Goal: Use online tool/utility: Utilize a website feature to perform a specific function

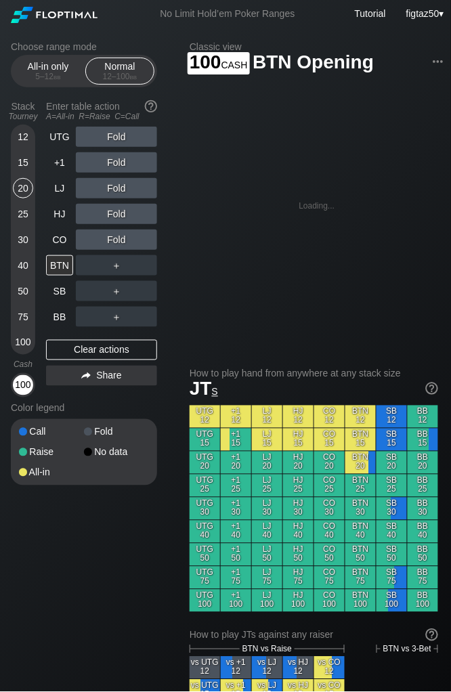
click at [26, 392] on div "100" at bounding box center [23, 385] width 20 height 20
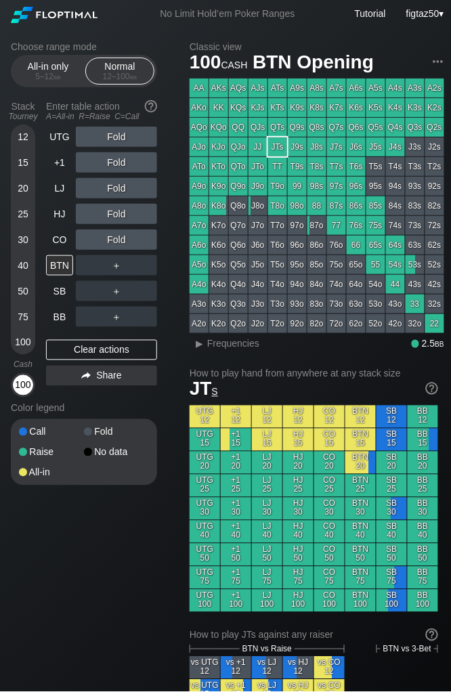
click at [25, 388] on div "100" at bounding box center [23, 385] width 20 height 20
click at [79, 216] on div "A ✕" at bounding box center [89, 214] width 26 height 20
click at [104, 349] on div "Clear actions" at bounding box center [101, 350] width 111 height 20
click at [110, 266] on div "R ✕" at bounding box center [117, 265] width 26 height 20
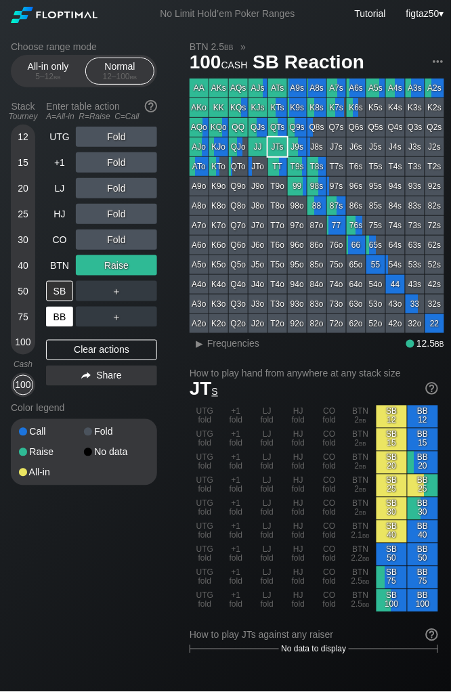
click at [60, 316] on div "BB" at bounding box center [59, 317] width 27 height 20
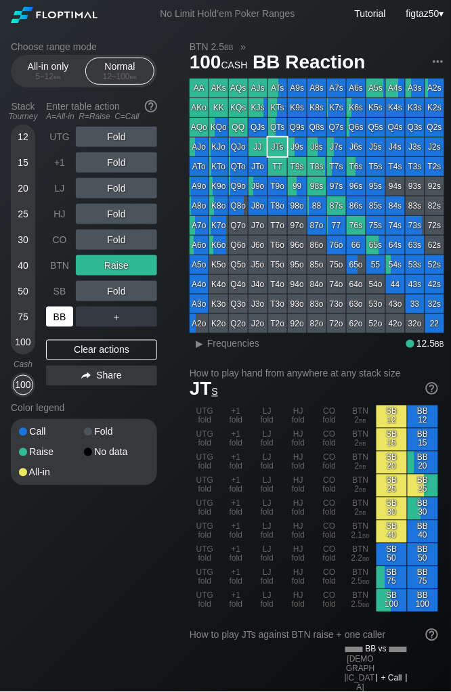
click at [60, 316] on div "BB" at bounding box center [59, 317] width 27 height 20
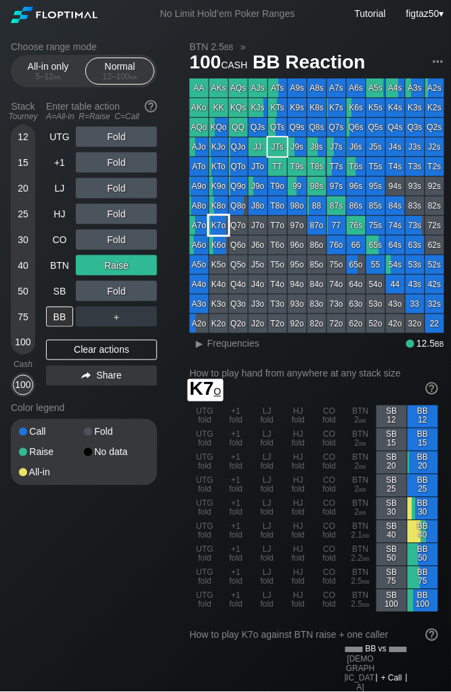
click at [218, 226] on div "K7o" at bounding box center [218, 225] width 19 height 19
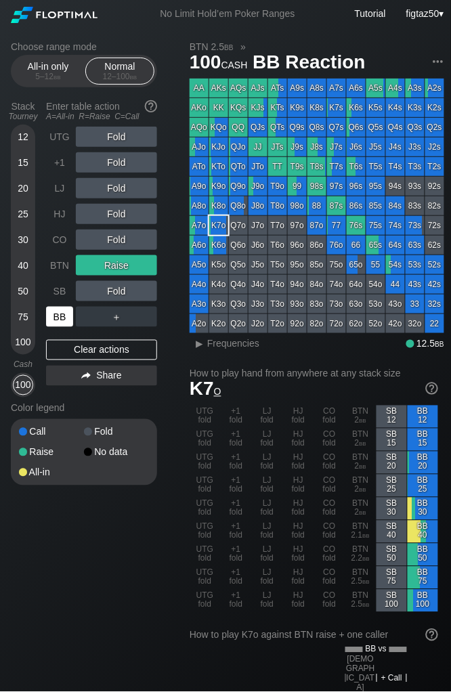
click at [65, 318] on div "BB" at bounding box center [59, 317] width 27 height 20
click at [146, 316] on div "C ✕" at bounding box center [144, 317] width 26 height 20
click at [64, 244] on div "CO" at bounding box center [59, 240] width 27 height 20
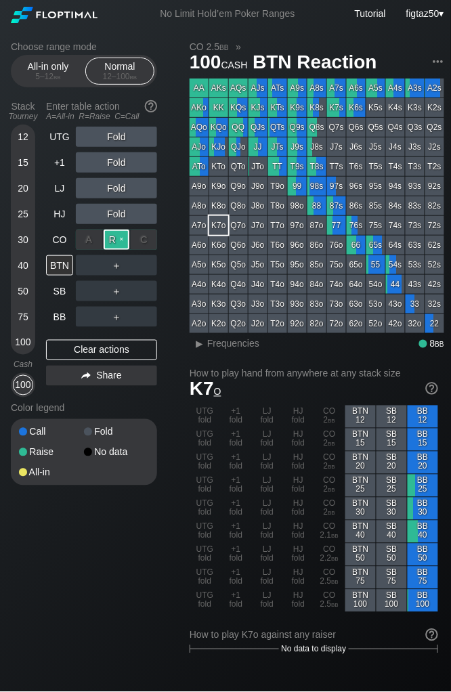
click at [117, 242] on div "R ✕" at bounding box center [117, 240] width 26 height 20
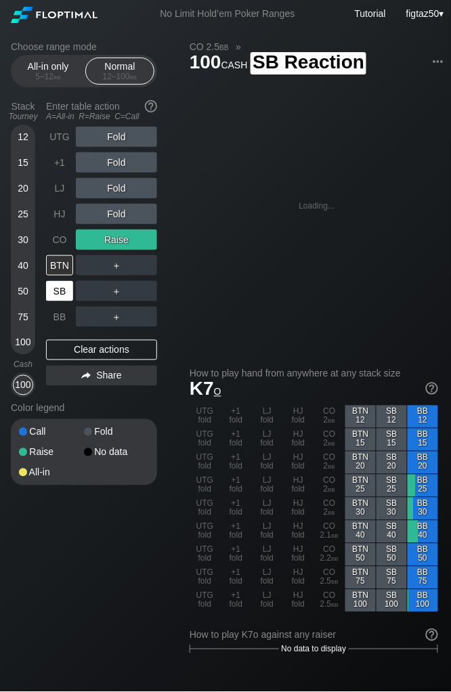
click at [64, 291] on div "SB" at bounding box center [59, 291] width 27 height 20
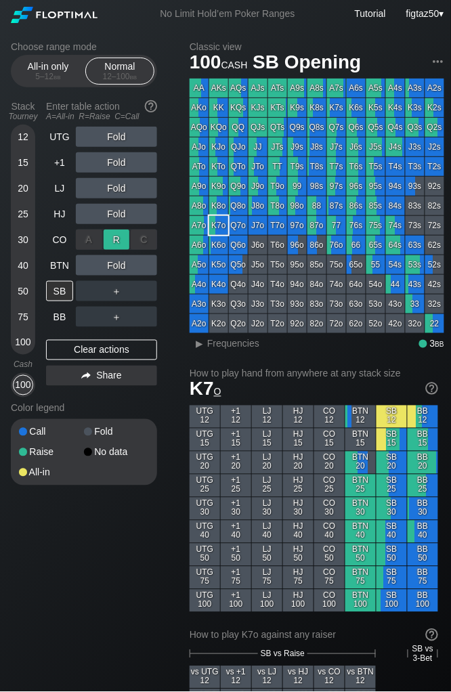
click at [109, 241] on div "R ✕" at bounding box center [117, 240] width 26 height 20
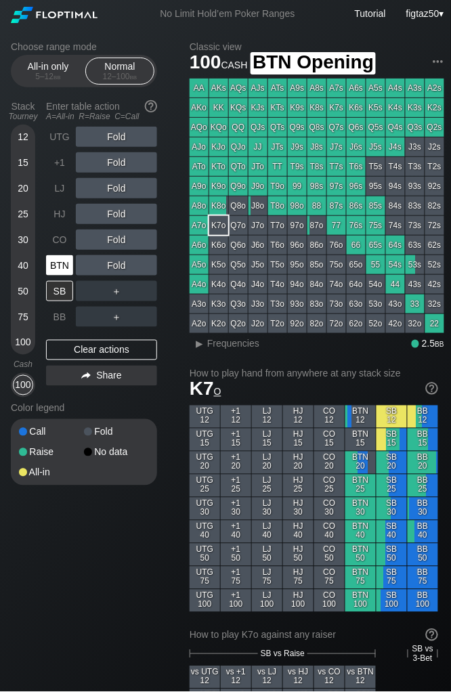
click at [60, 265] on div "BTN" at bounding box center [59, 265] width 27 height 20
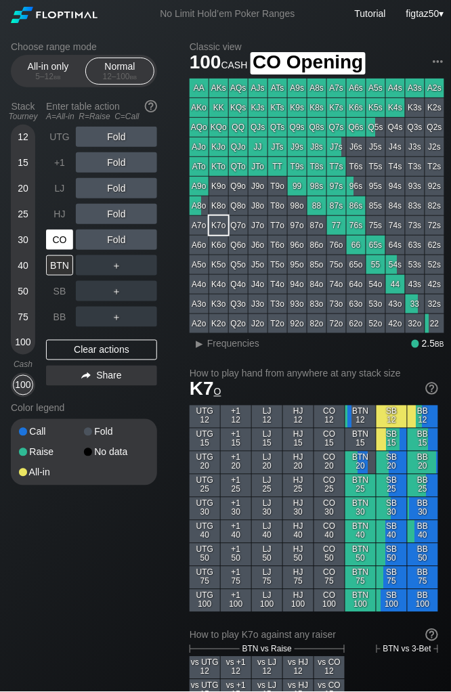
click at [64, 237] on div "CO" at bounding box center [59, 240] width 27 height 20
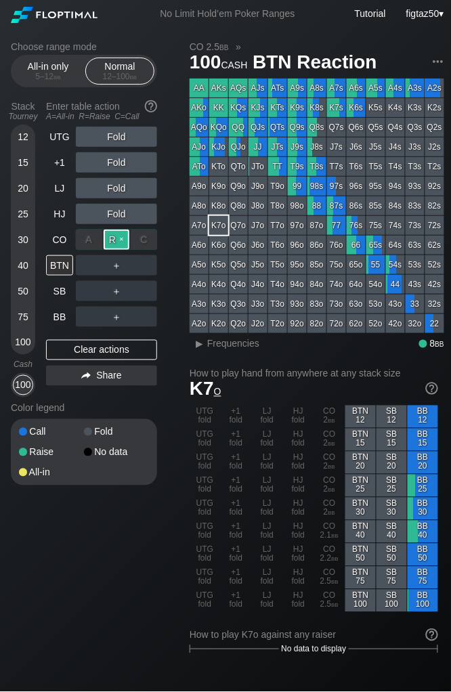
click at [112, 236] on div "R ✕" at bounding box center [117, 240] width 26 height 20
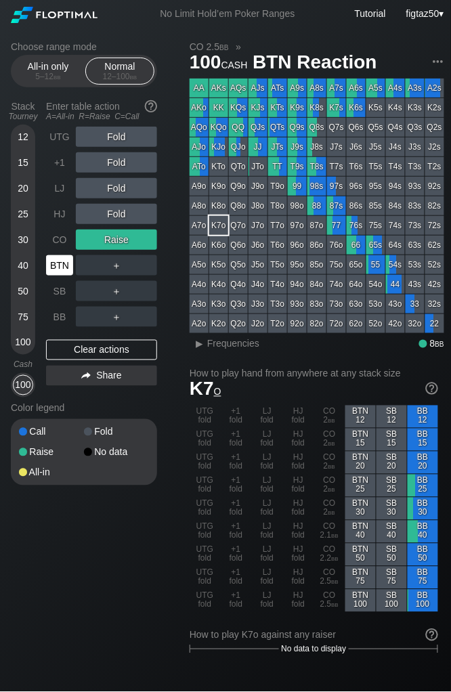
click at [60, 268] on div "BTN" at bounding box center [59, 265] width 27 height 20
click at [203, 190] on div "A9o" at bounding box center [199, 186] width 19 height 19
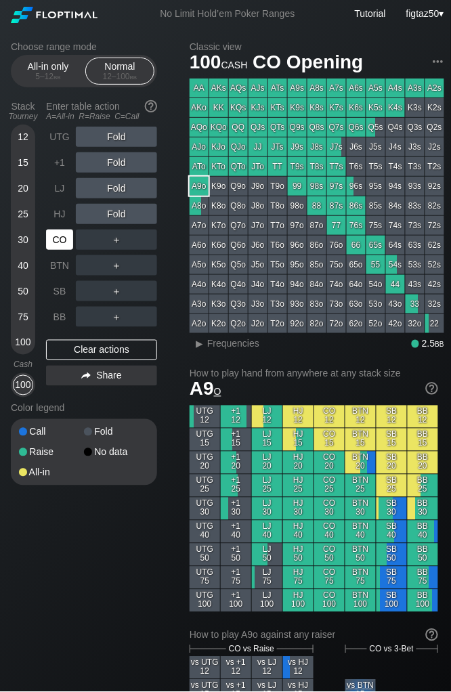
click at [58, 236] on div "CO" at bounding box center [59, 240] width 27 height 20
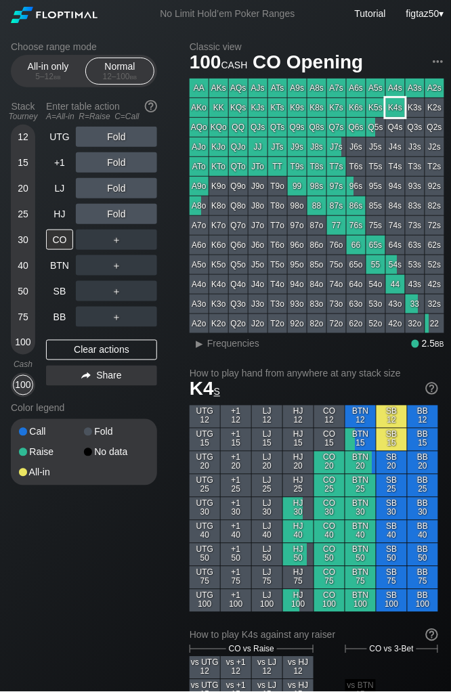
click at [395, 105] on div "K4s" at bounding box center [395, 107] width 19 height 19
click at [119, 188] on div "R ✕" at bounding box center [117, 188] width 26 height 20
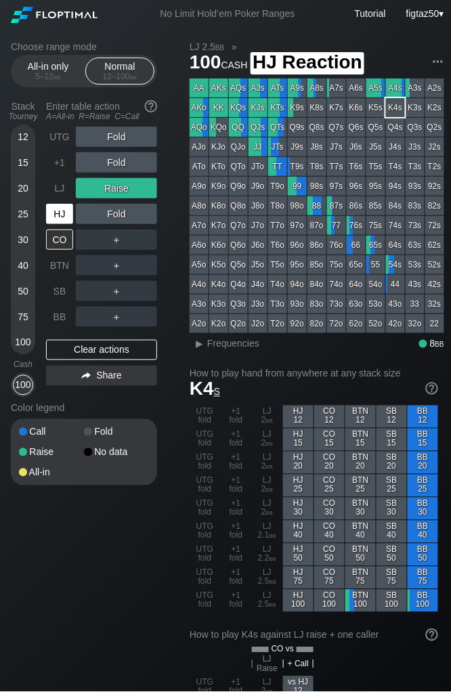
click at [64, 213] on div "HJ" at bounding box center [59, 214] width 27 height 20
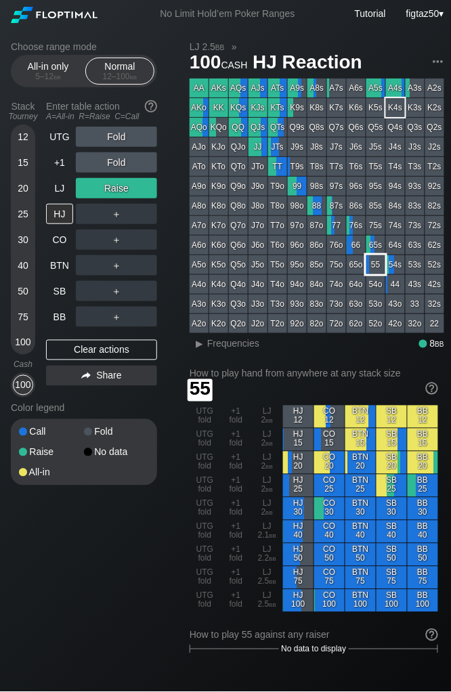
click at [376, 274] on div "AA AKs AQs AJs ATs A9s A8s A7s A6s A5s A4s A3s A2s AKo KK KQs KJs KTs K9s K8s K…" at bounding box center [317, 206] width 255 height 255
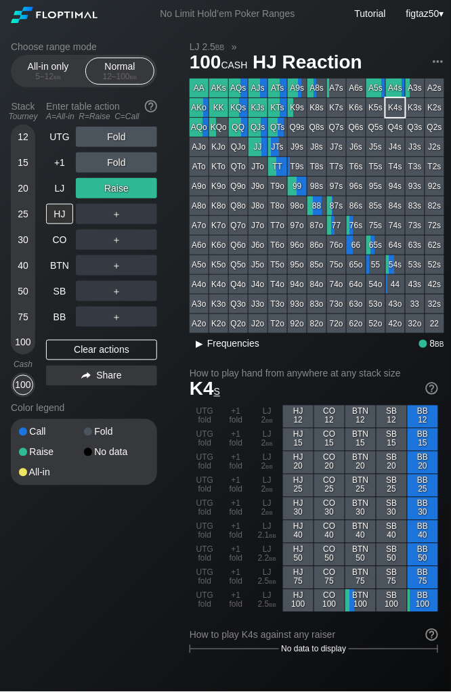
click at [213, 346] on span "Frequencies" at bounding box center [233, 344] width 52 height 11
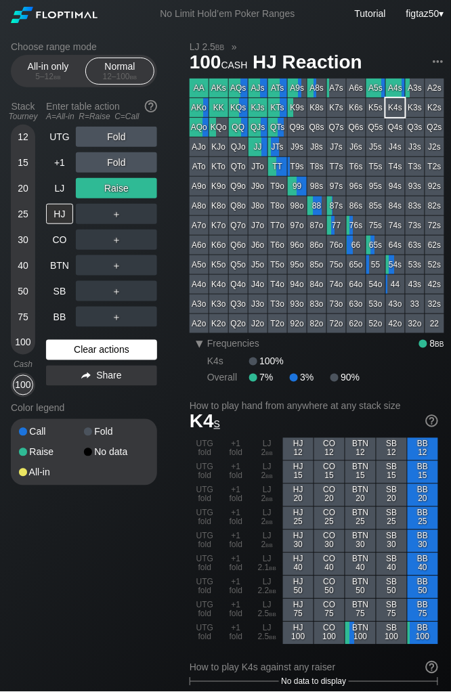
click at [109, 354] on div "Clear actions" at bounding box center [101, 350] width 111 height 20
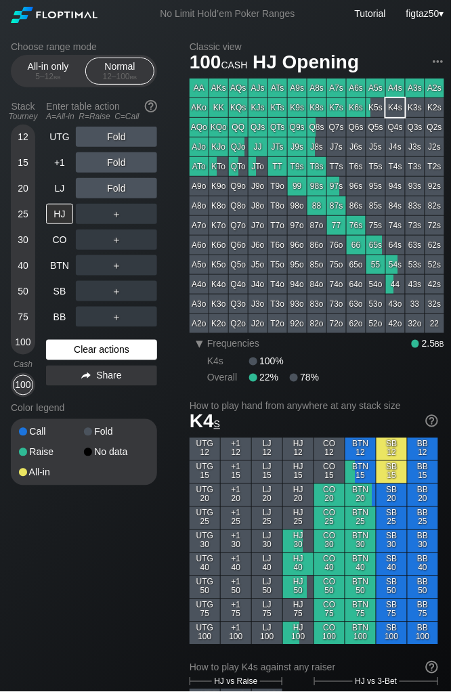
click at [109, 354] on div "Clear actions" at bounding box center [101, 350] width 111 height 20
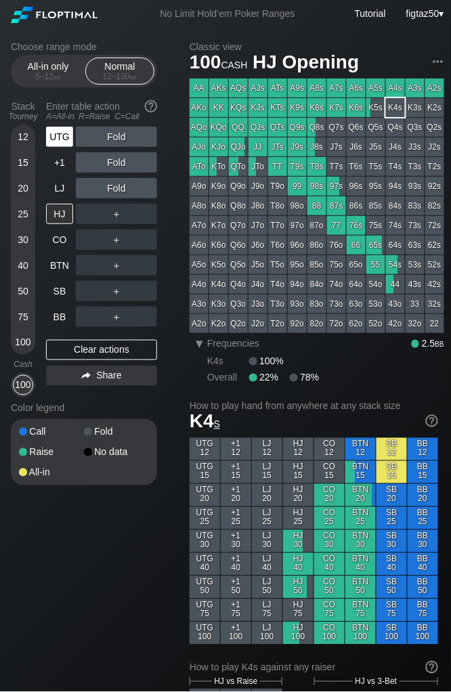
click at [59, 138] on div "UTG" at bounding box center [59, 137] width 27 height 20
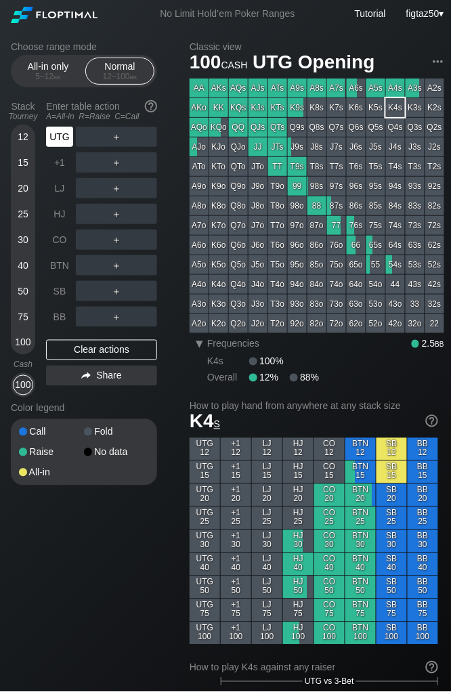
click at [59, 138] on div "UTG" at bounding box center [59, 137] width 27 height 20
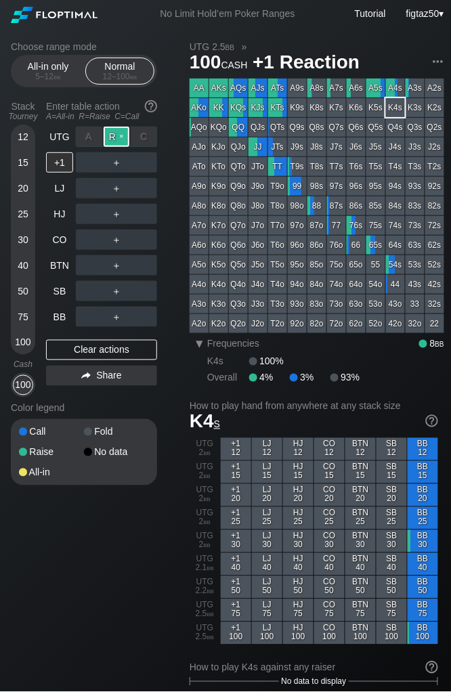
click at [114, 137] on div "R ✕" at bounding box center [117, 137] width 26 height 20
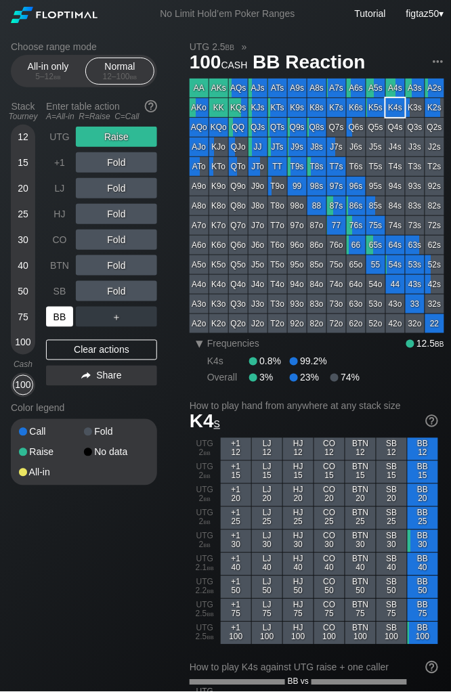
click at [62, 318] on div "BB" at bounding box center [59, 317] width 27 height 20
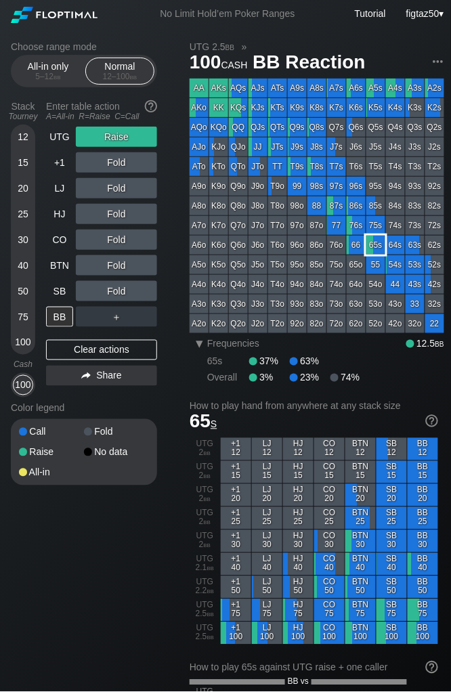
click at [377, 251] on div "65s" at bounding box center [376, 245] width 19 height 19
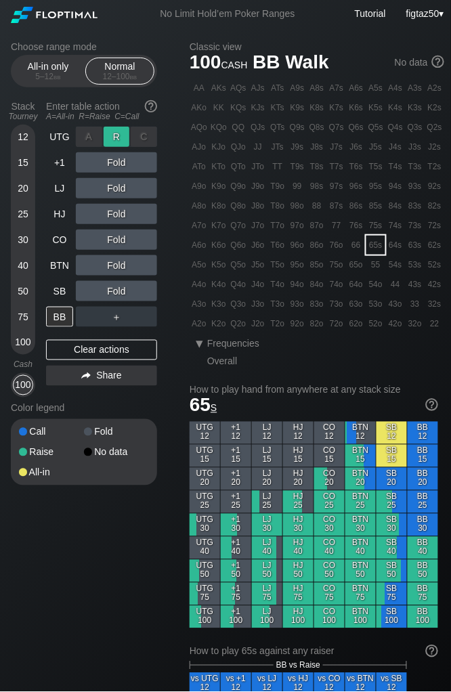
click at [117, 133] on div "R ✕" at bounding box center [117, 137] width 26 height 20
click at [59, 314] on div "BB" at bounding box center [59, 317] width 27 height 20
click at [59, 317] on div "BB" at bounding box center [59, 317] width 27 height 20
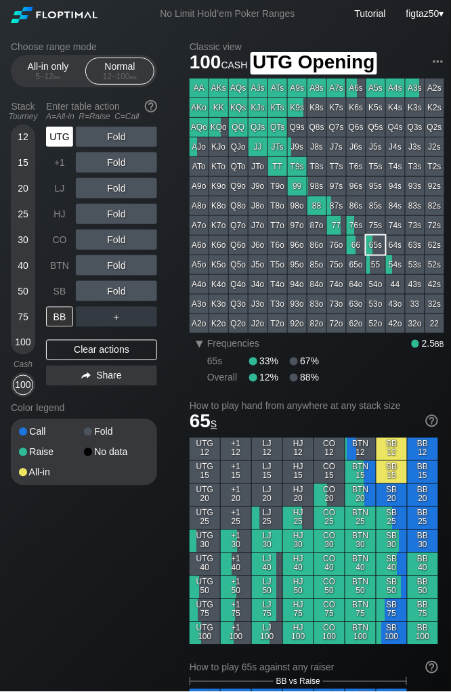
click at [59, 140] on div "UTG" at bounding box center [59, 137] width 27 height 20
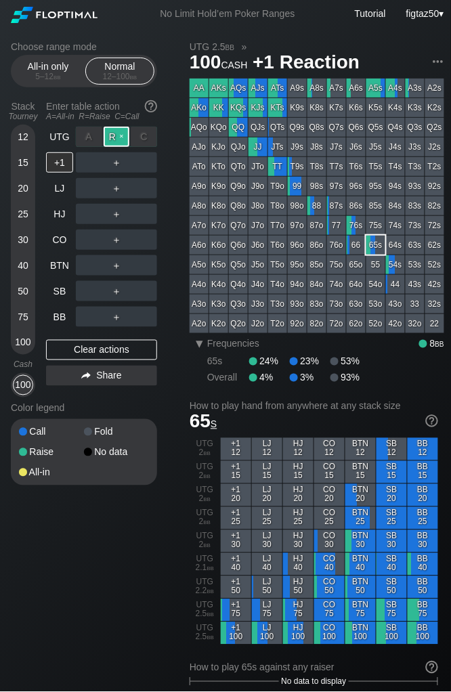
click at [119, 138] on div "R ✕" at bounding box center [117, 137] width 26 height 20
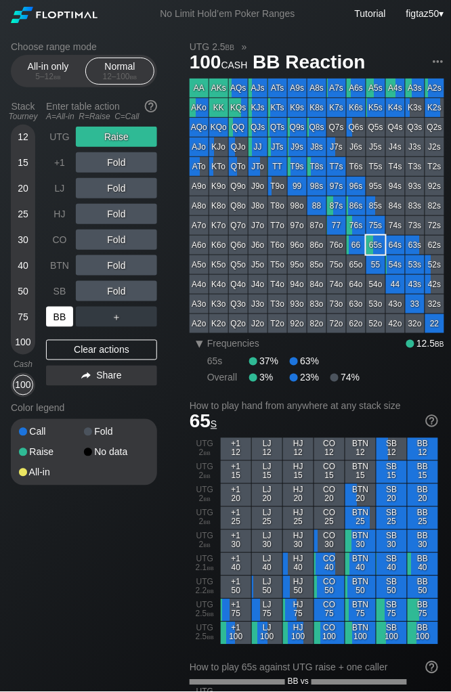
click at [64, 312] on div "BB" at bounding box center [59, 317] width 27 height 20
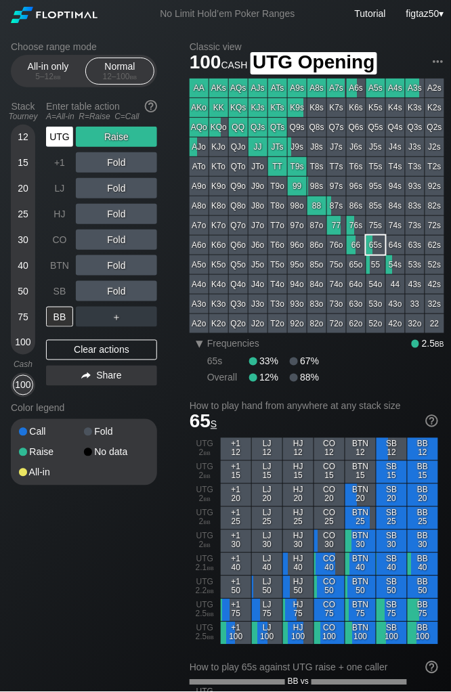
click at [63, 140] on div "UTG" at bounding box center [59, 137] width 27 height 20
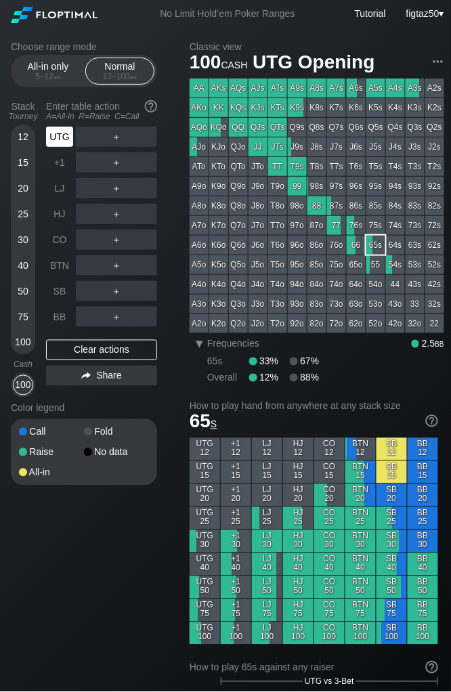
click at [63, 140] on div "UTG" at bounding box center [59, 137] width 27 height 20
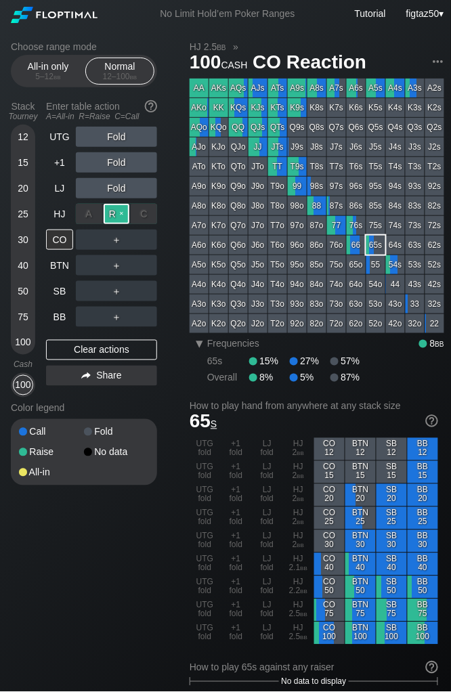
click at [115, 220] on div "R ✕" at bounding box center [117, 214] width 26 height 20
click at [60, 317] on div "BB" at bounding box center [59, 317] width 27 height 20
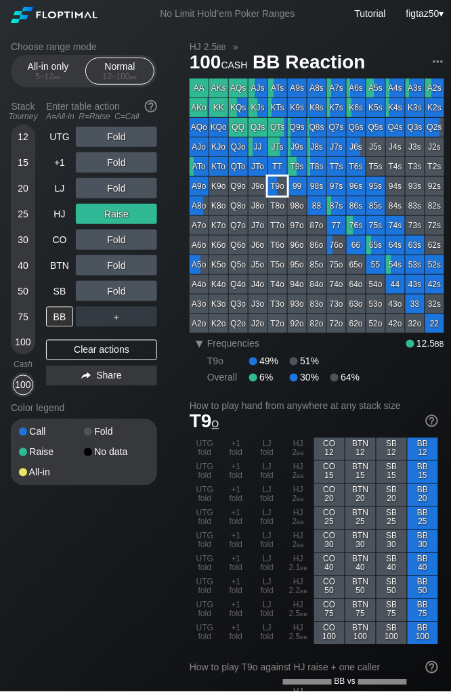
click at [277, 192] on div "T9o" at bounding box center [277, 186] width 19 height 19
click at [125, 355] on div "Clear actions" at bounding box center [101, 350] width 111 height 20
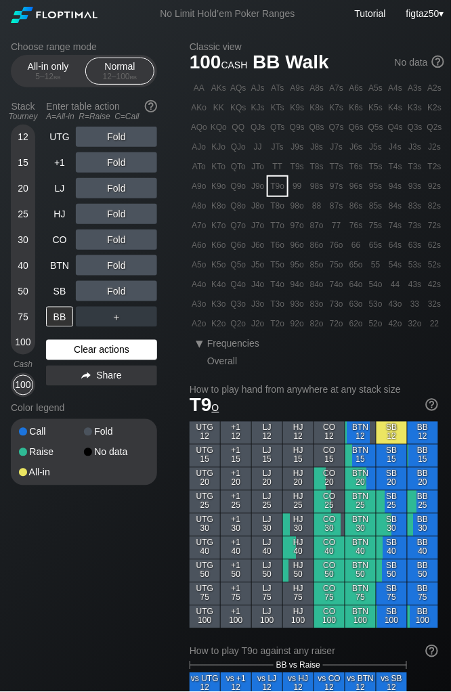
click at [125, 355] on div "Clear actions" at bounding box center [101, 350] width 111 height 20
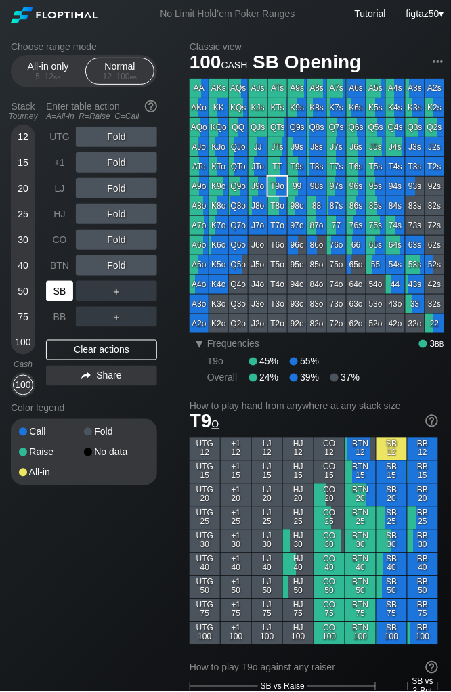
click at [58, 297] on div "SB" at bounding box center [59, 291] width 27 height 20
click at [58, 263] on div "BTN" at bounding box center [59, 265] width 27 height 20
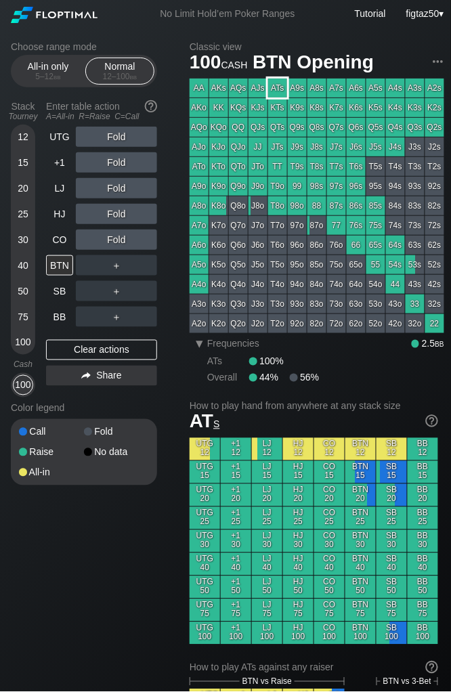
click at [276, 91] on div "ATs" at bounding box center [277, 88] width 19 height 19
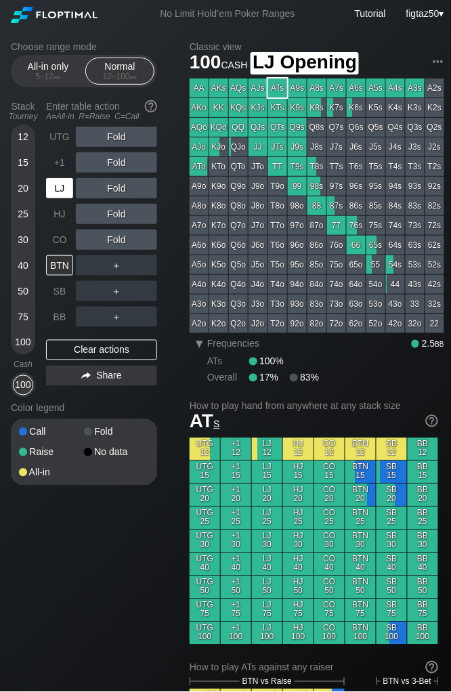
click at [60, 185] on div "LJ" at bounding box center [59, 188] width 27 height 20
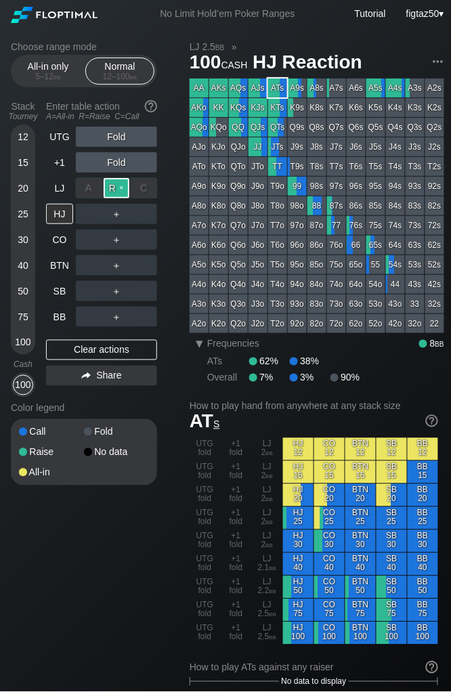
click at [119, 190] on div "R ✕" at bounding box center [117, 188] width 26 height 20
click at [143, 213] on div "C ✕" at bounding box center [144, 214] width 26 height 20
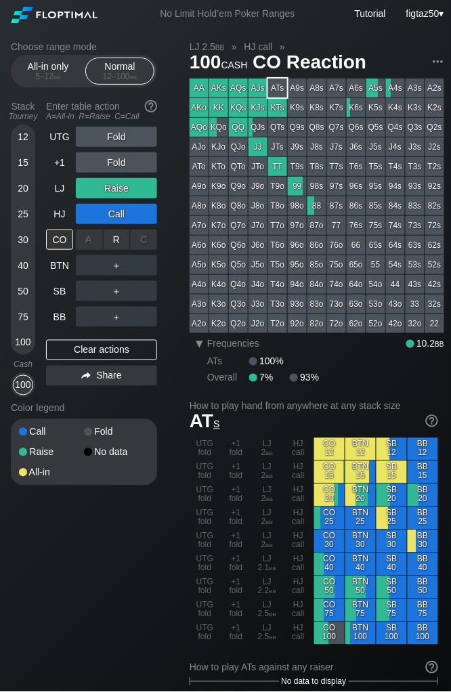
click at [144, 238] on div "C ✕" at bounding box center [144, 240] width 26 height 20
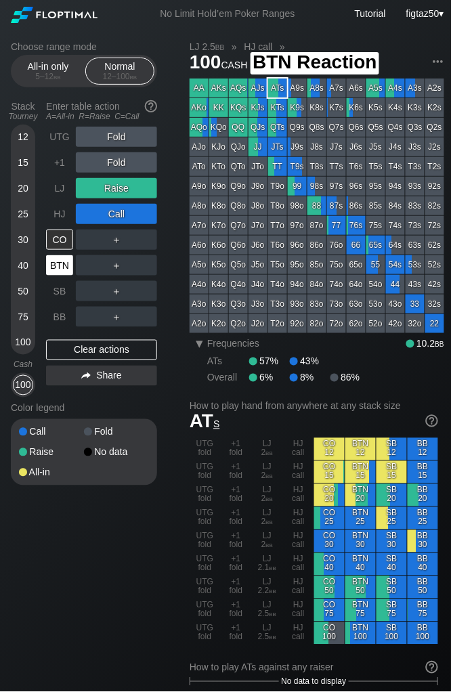
click at [54, 260] on div "BTN" at bounding box center [59, 265] width 27 height 20
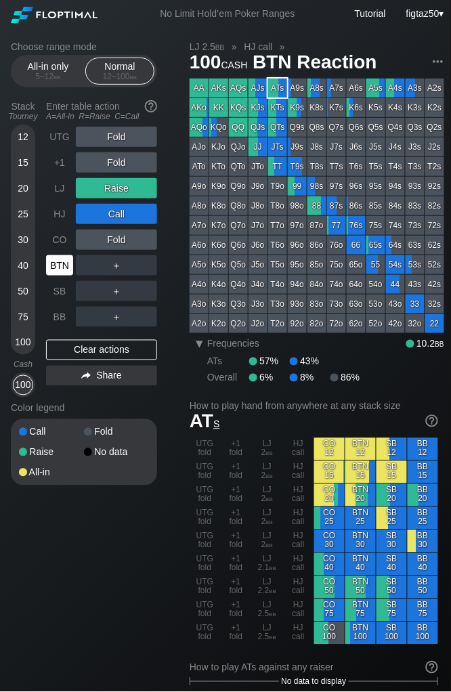
click at [65, 261] on div "BTN" at bounding box center [59, 265] width 27 height 20
click at [283, 82] on div "ATs" at bounding box center [277, 88] width 19 height 19
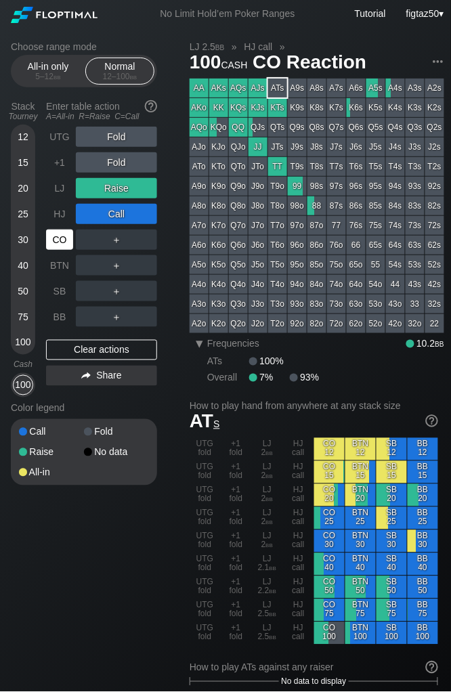
click at [62, 242] on div "CO" at bounding box center [59, 240] width 27 height 20
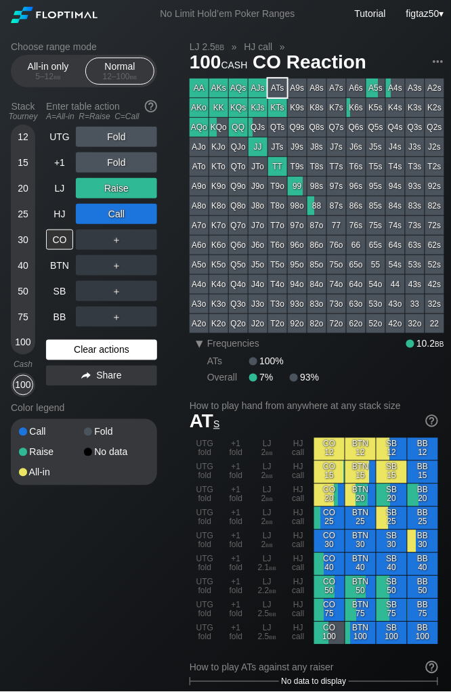
click at [106, 348] on div "Clear actions" at bounding box center [101, 350] width 111 height 20
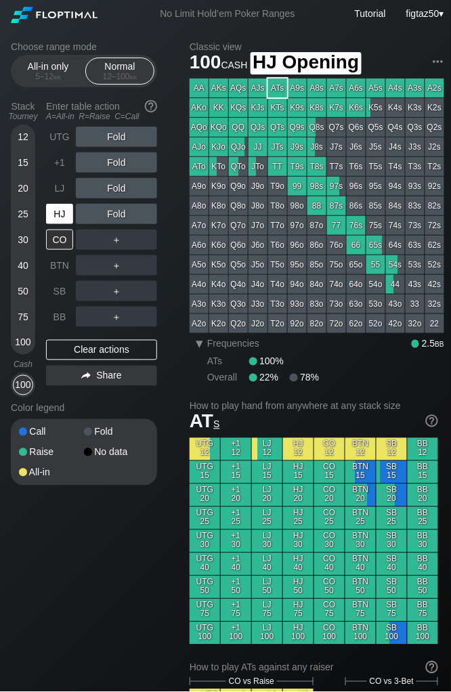
click at [60, 215] on div "HJ" at bounding box center [59, 214] width 27 height 20
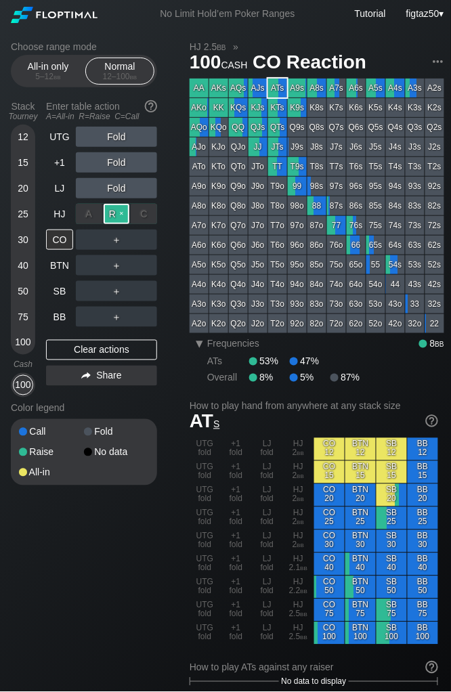
click at [114, 216] on div "R ✕" at bounding box center [117, 214] width 26 height 20
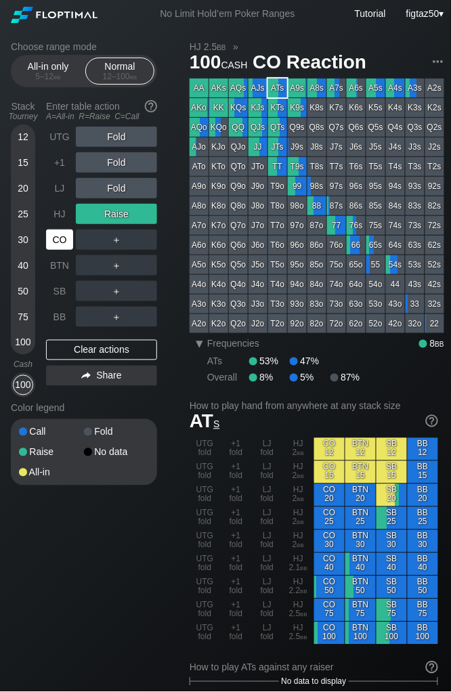
click at [62, 240] on div "CO" at bounding box center [59, 240] width 27 height 20
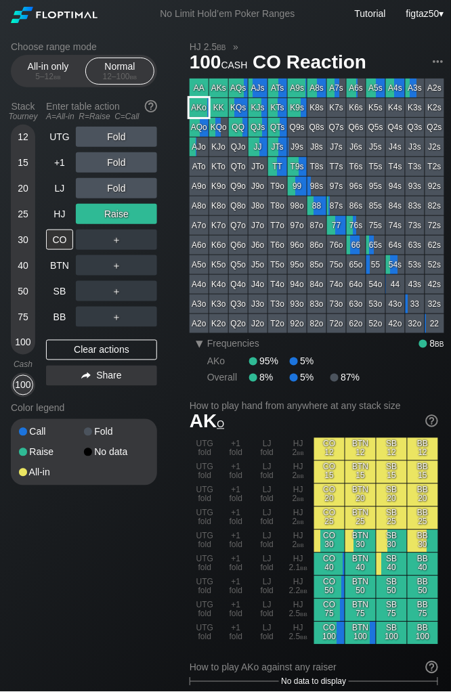
click at [196, 110] on div "AKo" at bounding box center [199, 107] width 19 height 19
click at [93, 350] on div "Clear actions" at bounding box center [101, 350] width 111 height 20
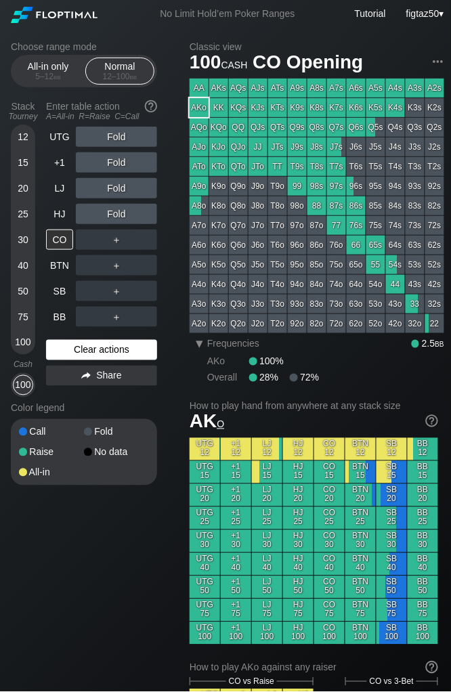
click at [93, 350] on div "Clear actions" at bounding box center [101, 350] width 111 height 20
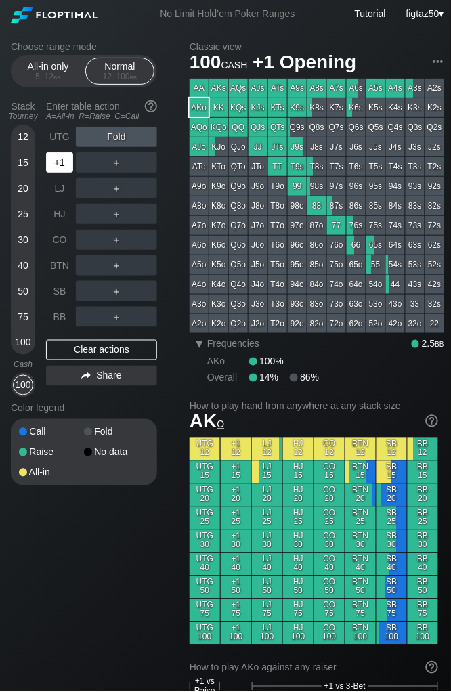
click at [66, 167] on div "+1" at bounding box center [59, 162] width 27 height 20
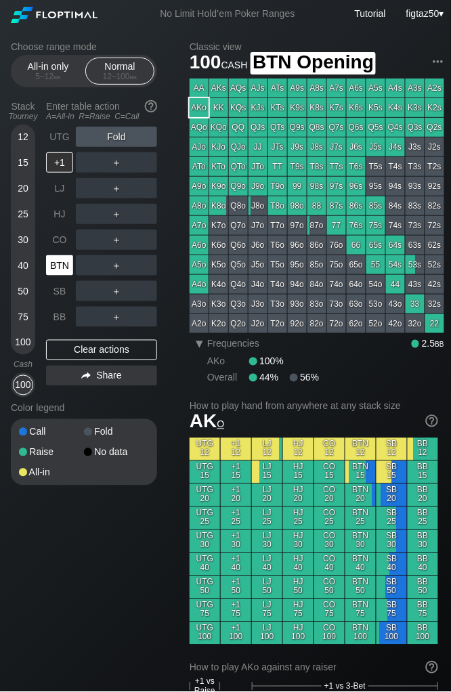
click at [58, 265] on div "BTN" at bounding box center [59, 265] width 27 height 20
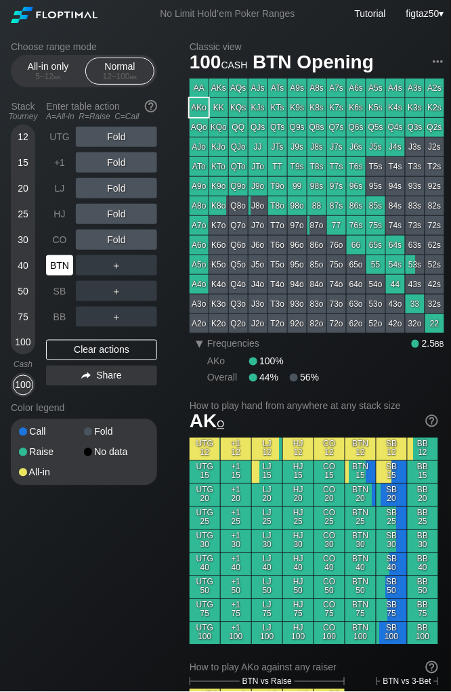
click at [58, 265] on div "BTN" at bounding box center [59, 265] width 27 height 20
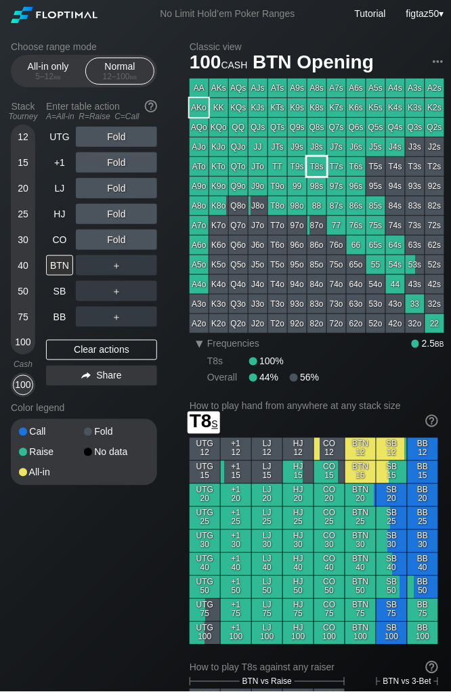
click at [313, 170] on div "T8s" at bounding box center [317, 166] width 19 height 19
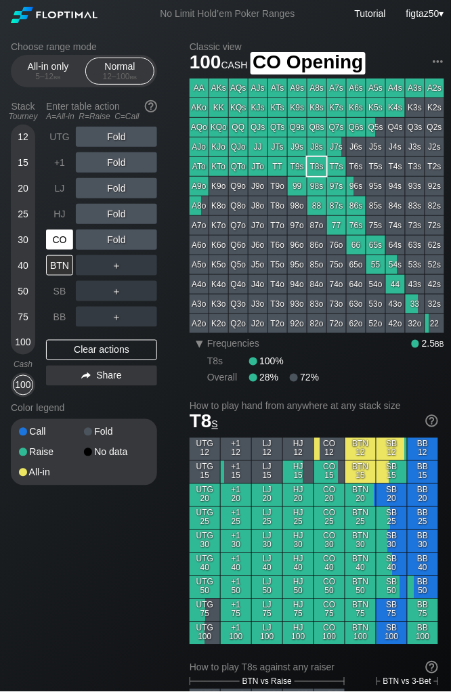
click at [56, 243] on div "CO" at bounding box center [59, 240] width 27 height 20
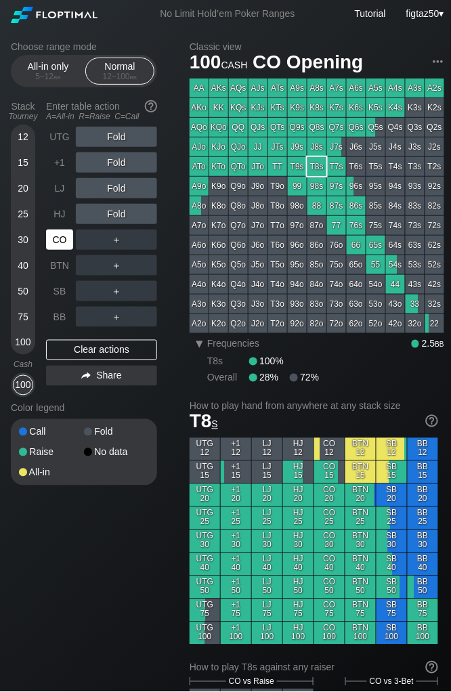
click at [56, 243] on div "CO" at bounding box center [59, 240] width 27 height 20
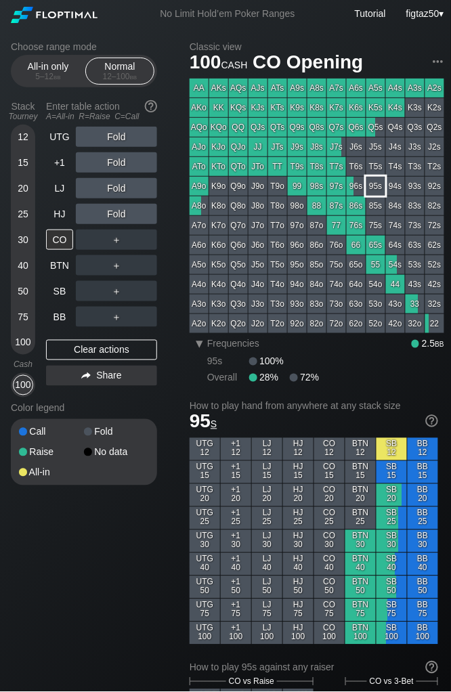
click at [371, 184] on div "95s" at bounding box center [376, 186] width 19 height 19
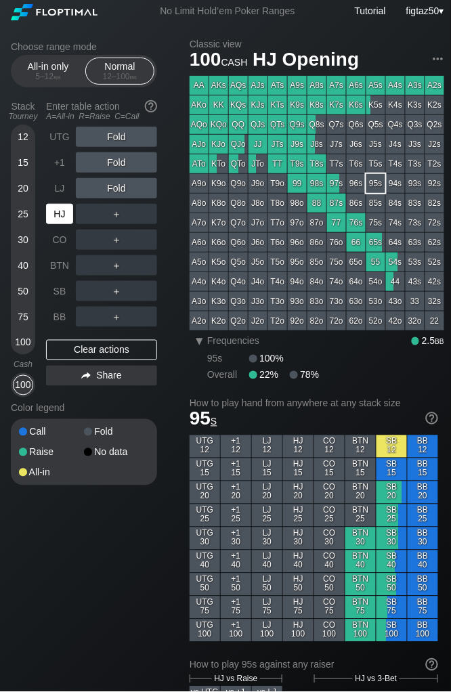
click at [56, 210] on div "HJ" at bounding box center [59, 214] width 27 height 20
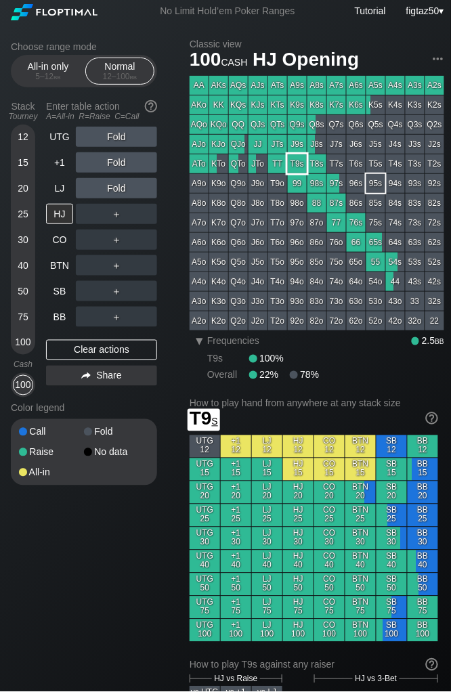
click at [300, 166] on div "T9s" at bounding box center [297, 163] width 19 height 19
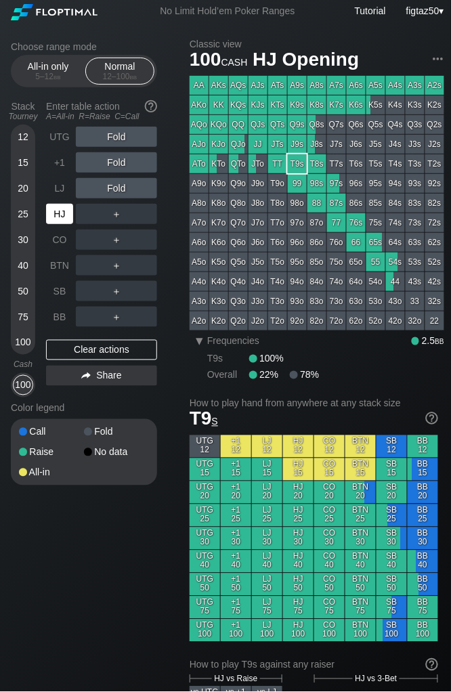
click at [56, 215] on div "HJ" at bounding box center [59, 214] width 27 height 20
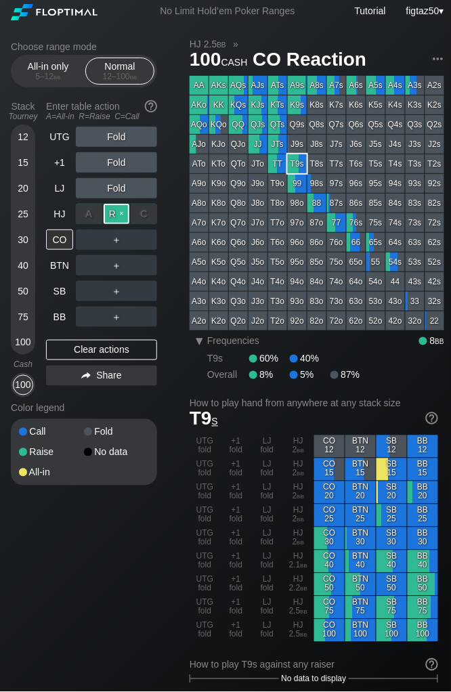
click at [113, 213] on div "R ✕" at bounding box center [117, 214] width 26 height 20
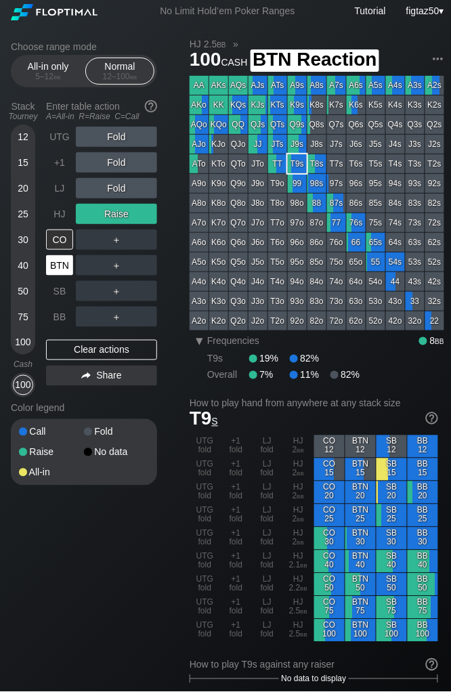
click at [59, 268] on div "BTN" at bounding box center [59, 265] width 27 height 20
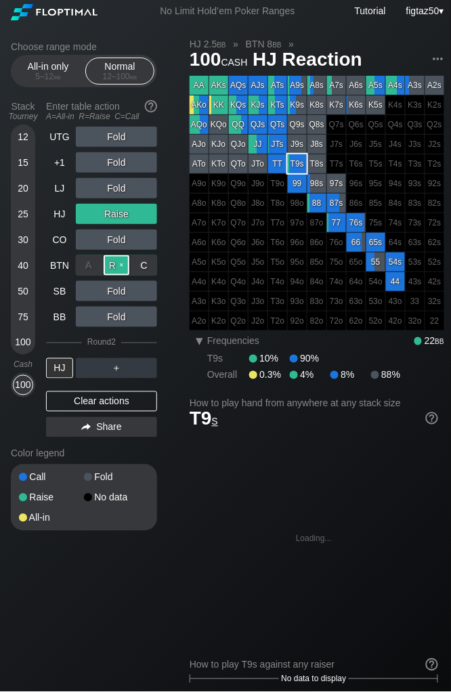
click at [118, 267] on div "R ✕" at bounding box center [117, 265] width 26 height 20
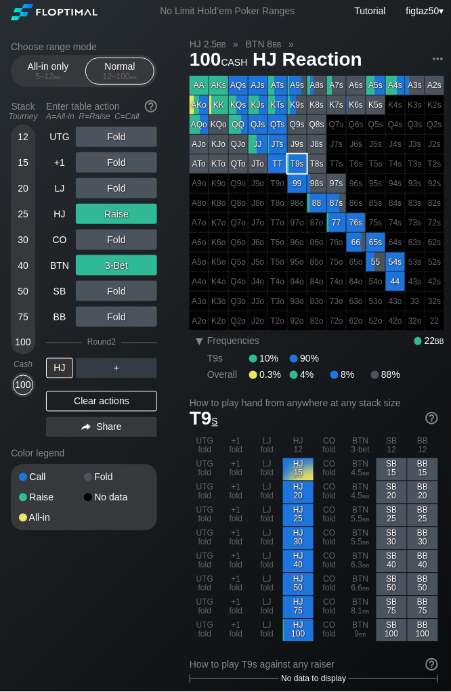
click at [272, 422] on h1 "T9 s" at bounding box center [314, 419] width 249 height 22
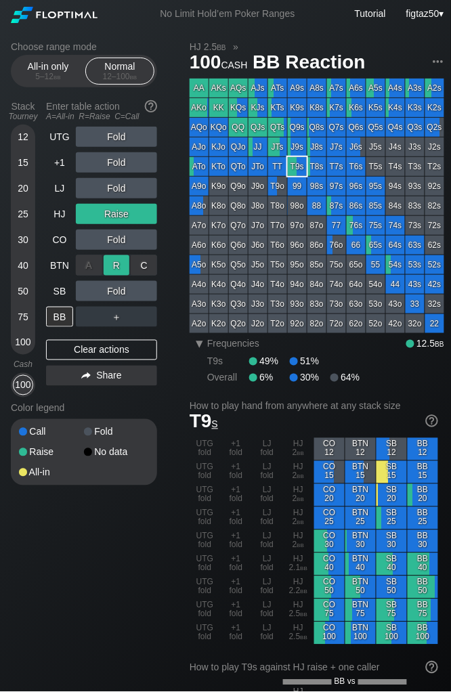
click at [115, 264] on div "R ✕" at bounding box center [117, 265] width 26 height 20
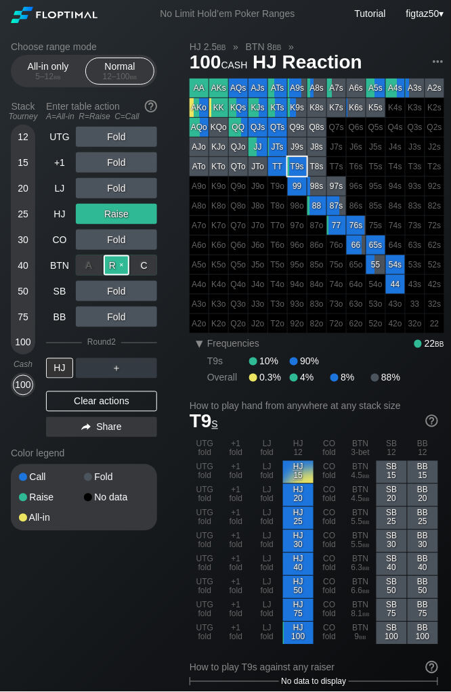
click at [111, 266] on div "R ✕" at bounding box center [117, 265] width 26 height 20
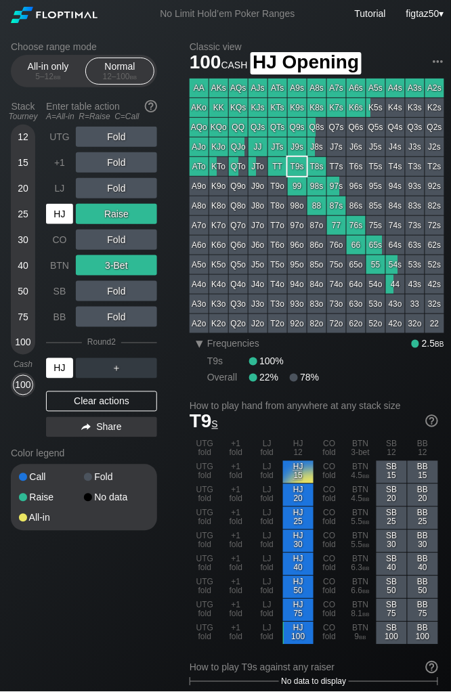
click at [60, 217] on div "HJ" at bounding box center [59, 214] width 27 height 20
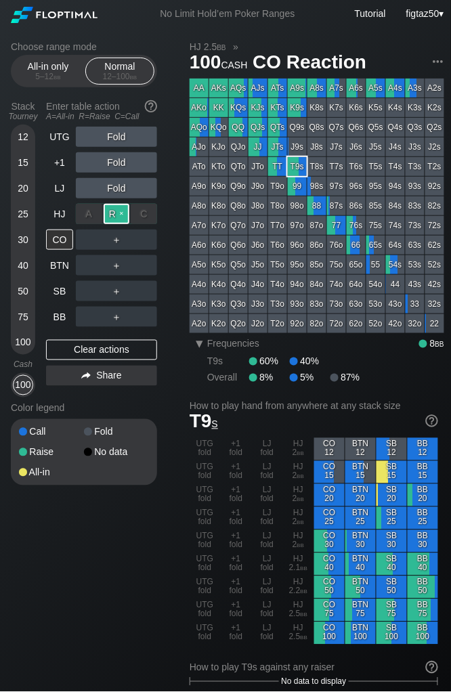
click at [113, 211] on div "R ✕" at bounding box center [117, 214] width 26 height 20
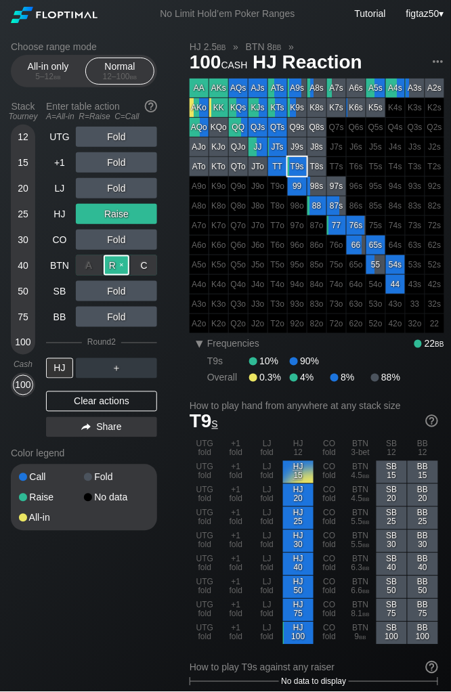
click at [118, 267] on div "R ✕" at bounding box center [117, 265] width 26 height 20
click at [439, 63] on img at bounding box center [438, 61] width 15 height 15
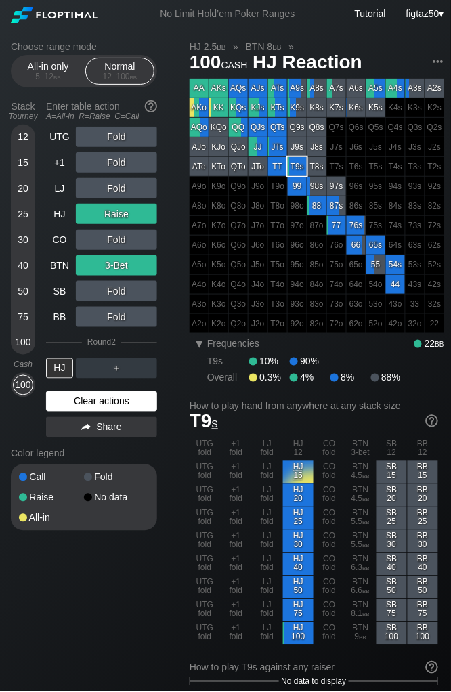
click at [109, 397] on div "Clear actions" at bounding box center [101, 402] width 111 height 20
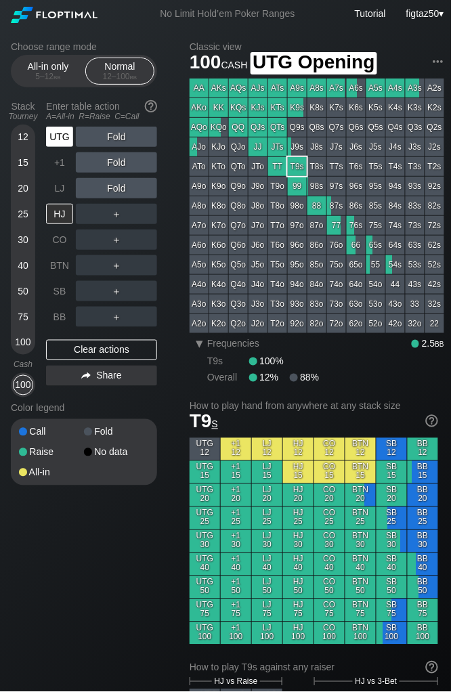
click at [60, 135] on div "UTG" at bounding box center [59, 137] width 27 height 20
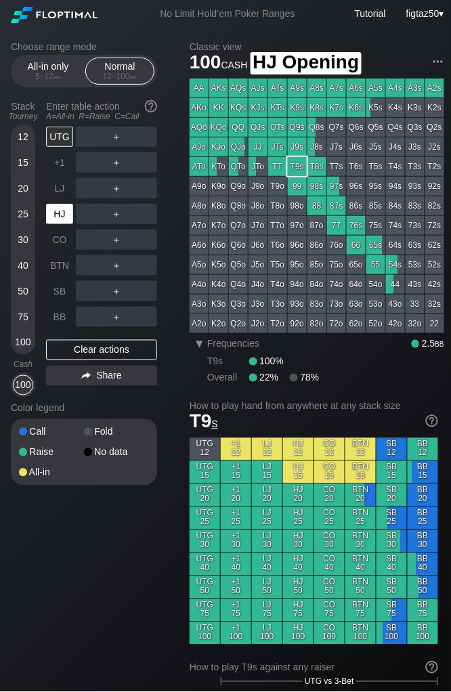
click at [60, 216] on div "HJ" at bounding box center [59, 214] width 27 height 20
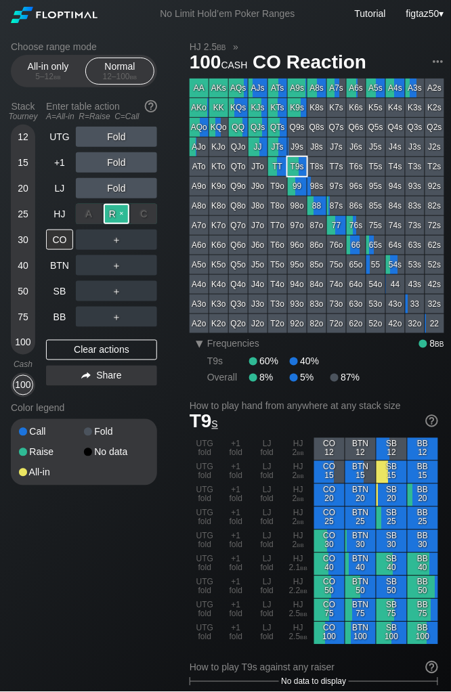
click at [112, 213] on div "R ✕" at bounding box center [117, 214] width 26 height 20
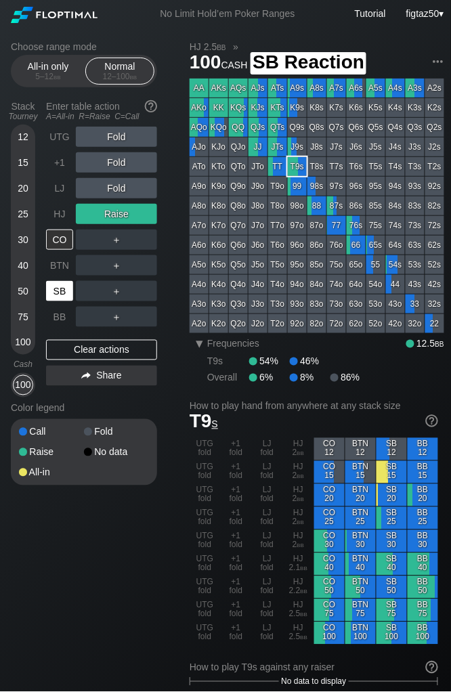
click at [62, 289] on div "SB" at bounding box center [59, 291] width 27 height 20
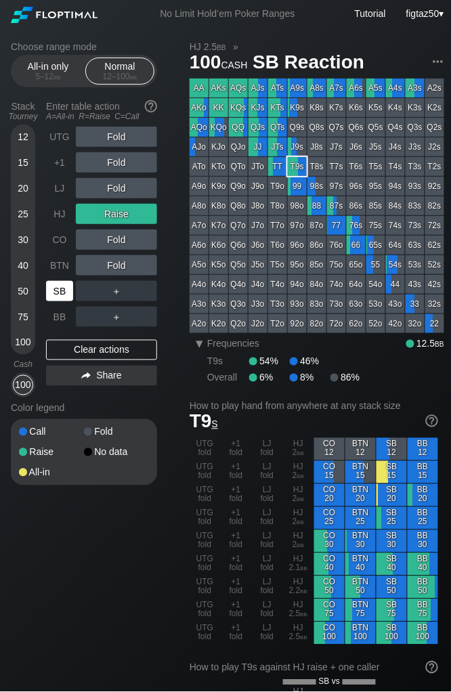
click at [62, 289] on div "SB" at bounding box center [59, 291] width 27 height 20
click at [63, 292] on div "SB" at bounding box center [59, 291] width 27 height 20
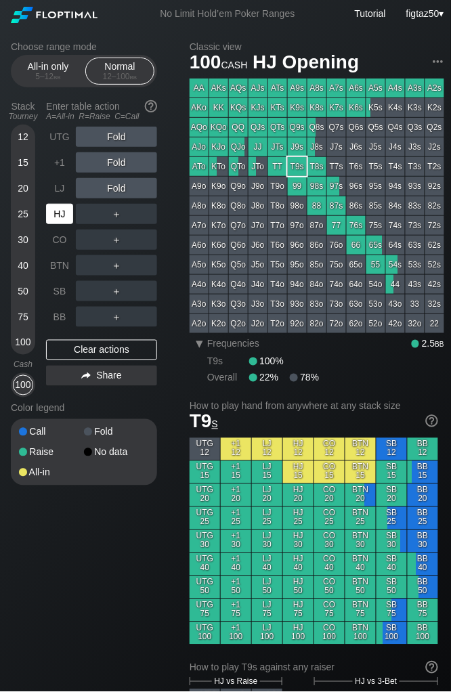
click at [62, 216] on div "HJ" at bounding box center [59, 214] width 27 height 20
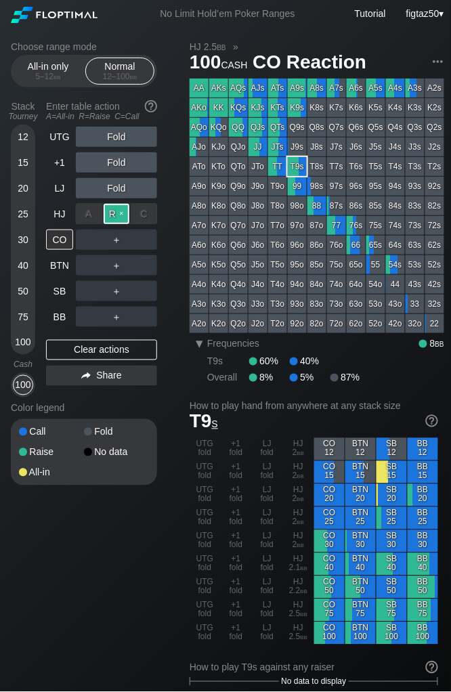
click at [118, 217] on div "R ✕" at bounding box center [117, 214] width 26 height 20
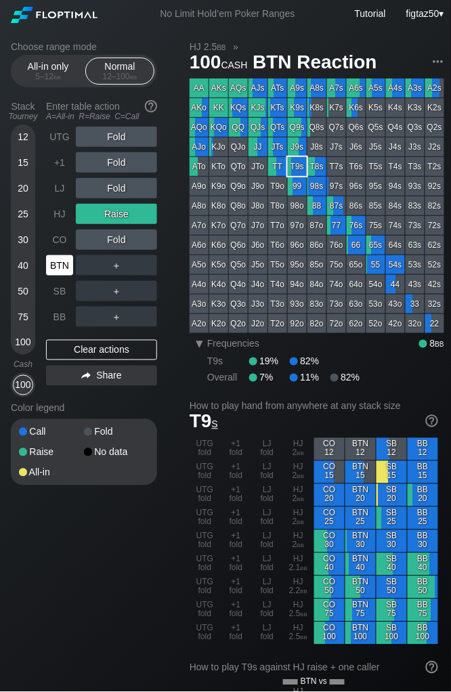
click at [63, 266] on div "BTN" at bounding box center [59, 265] width 27 height 20
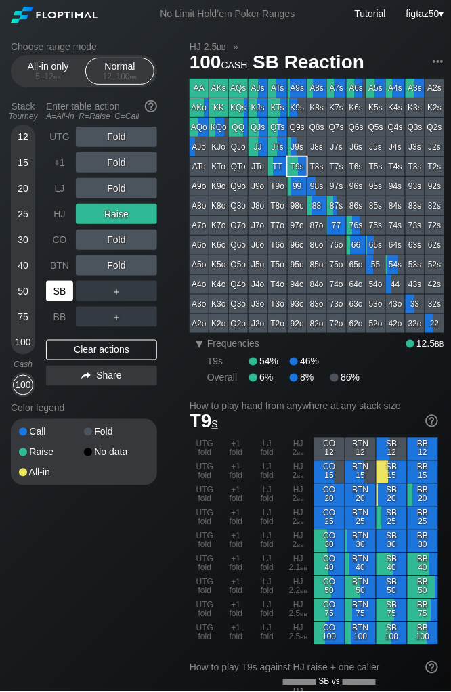
click at [63, 281] on div "SB" at bounding box center [59, 291] width 27 height 20
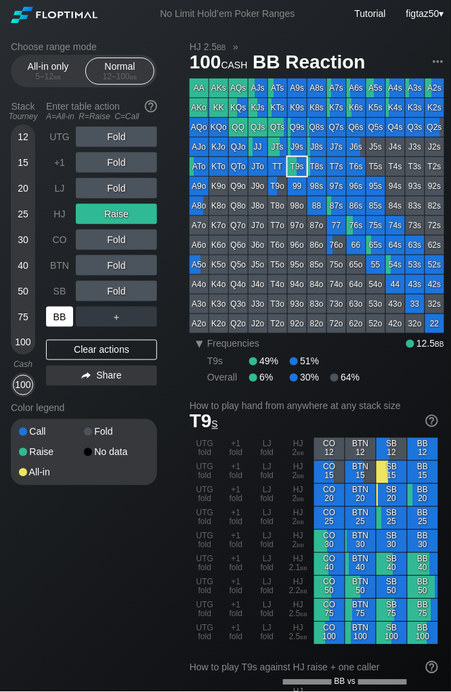
click at [62, 312] on div "BB" at bounding box center [59, 317] width 27 height 20
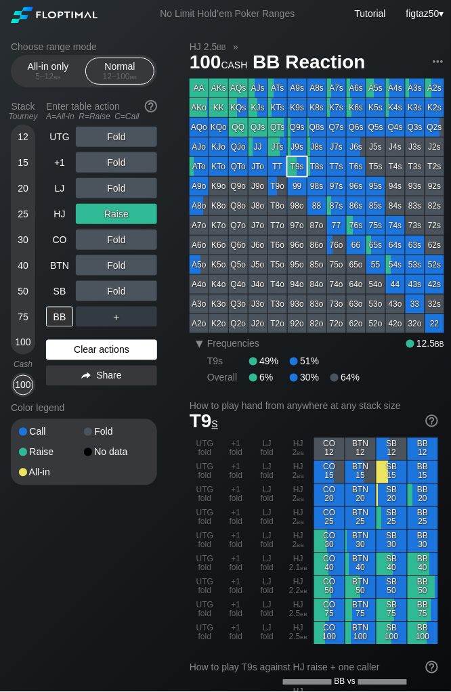
click at [93, 347] on div "Clear actions" at bounding box center [101, 350] width 111 height 20
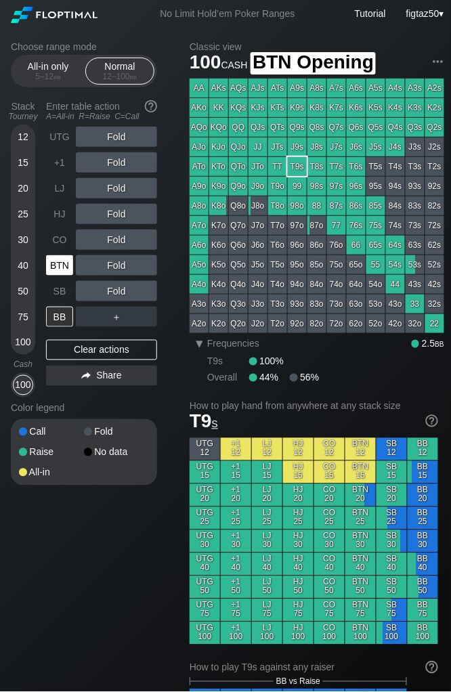
click at [67, 262] on div "BTN" at bounding box center [59, 265] width 27 height 20
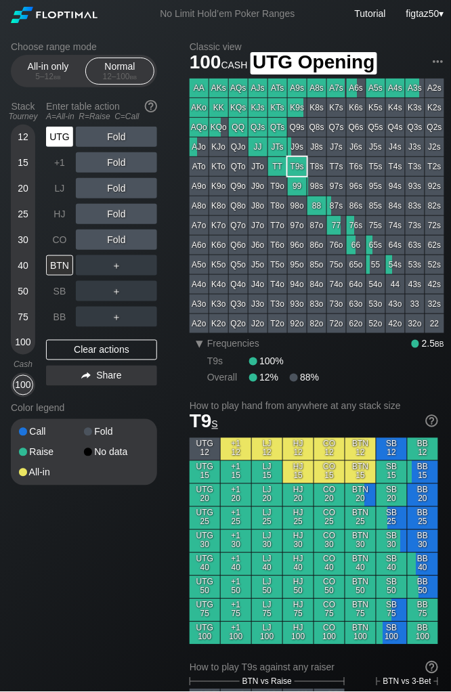
click at [60, 134] on div "UTG" at bounding box center [59, 137] width 27 height 20
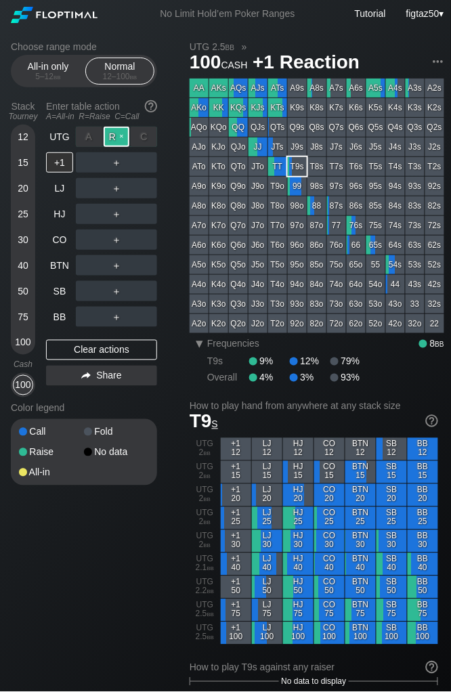
click at [117, 139] on div "R ✕" at bounding box center [117, 137] width 26 height 20
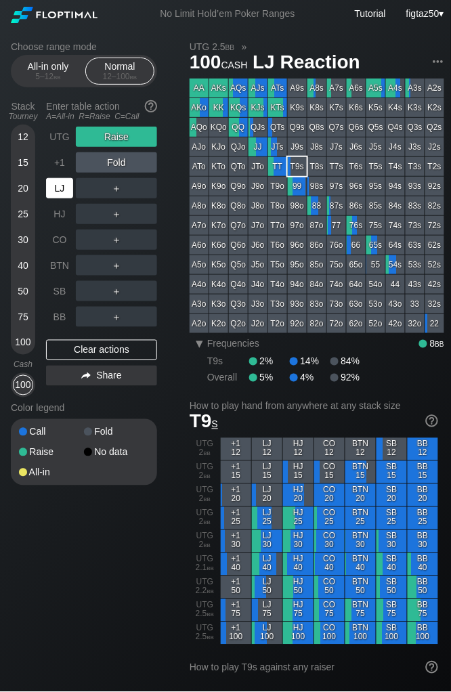
click at [59, 191] on div "LJ" at bounding box center [59, 188] width 27 height 20
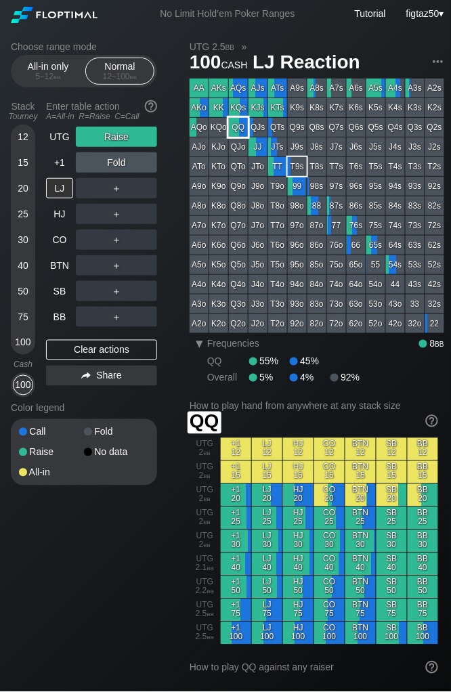
click at [233, 126] on div "QQ" at bounding box center [238, 127] width 19 height 19
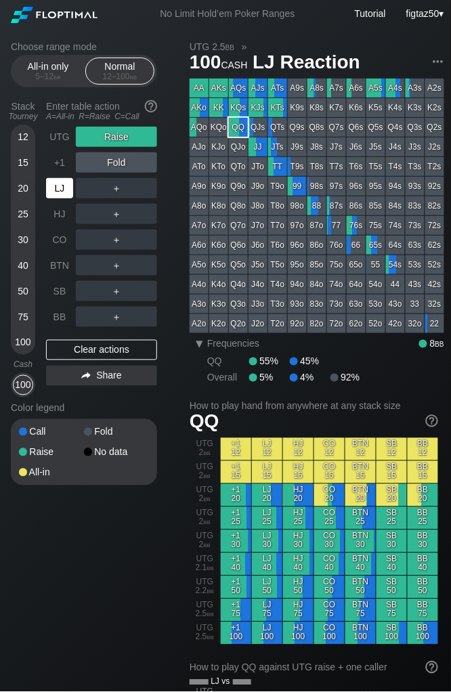
click at [56, 188] on div "LJ" at bounding box center [59, 188] width 27 height 20
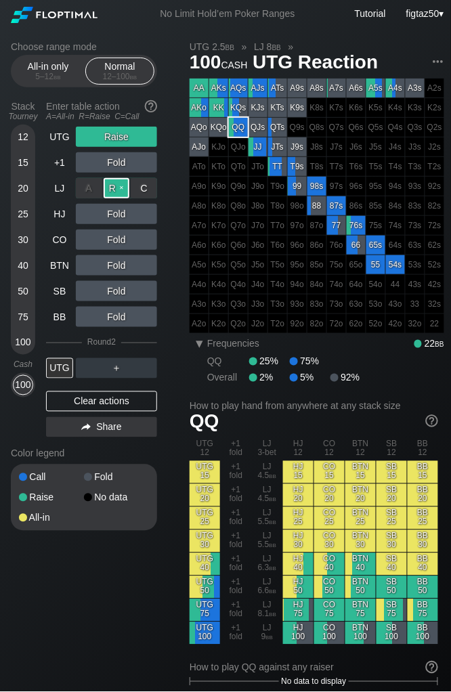
click at [115, 192] on div "R ✕" at bounding box center [117, 188] width 26 height 20
click at [314, 64] on span "UTG Reaction" at bounding box center [315, 63] width 129 height 22
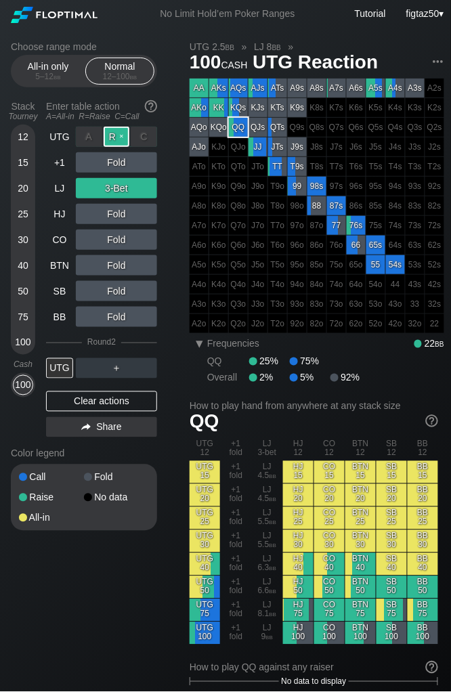
click at [116, 138] on div "R ✕" at bounding box center [117, 137] width 26 height 20
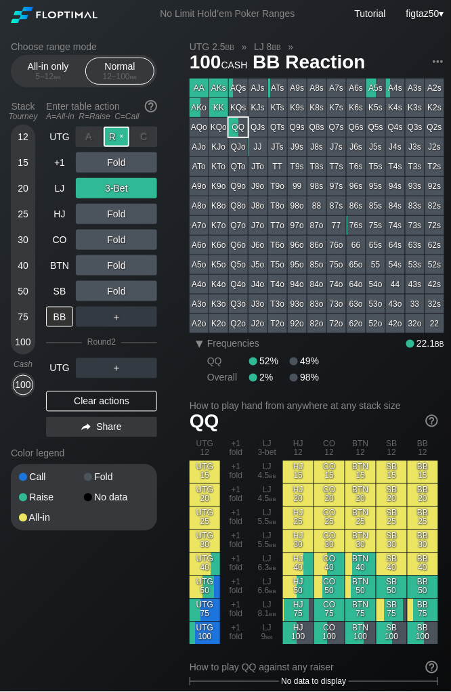
click at [108, 138] on div "R ✕" at bounding box center [117, 137] width 26 height 20
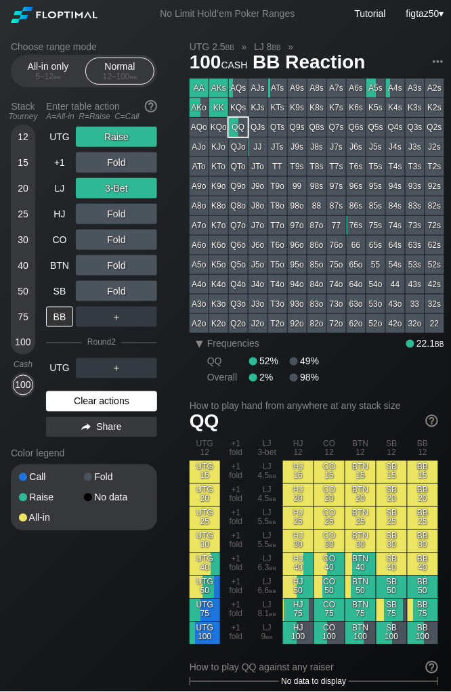
click at [114, 401] on div "Clear actions" at bounding box center [101, 402] width 111 height 20
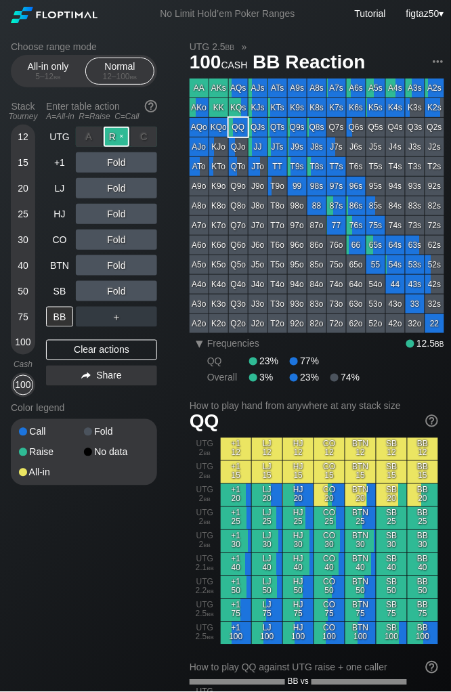
click at [112, 136] on div "R ✕" at bounding box center [117, 137] width 26 height 20
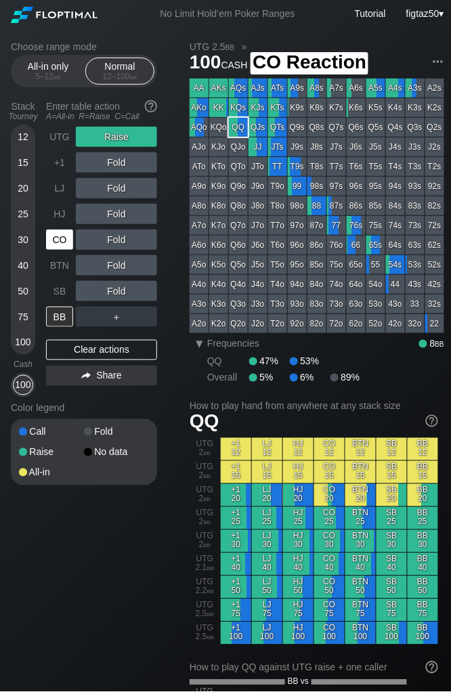
click at [61, 235] on div "CO" at bounding box center [59, 240] width 27 height 20
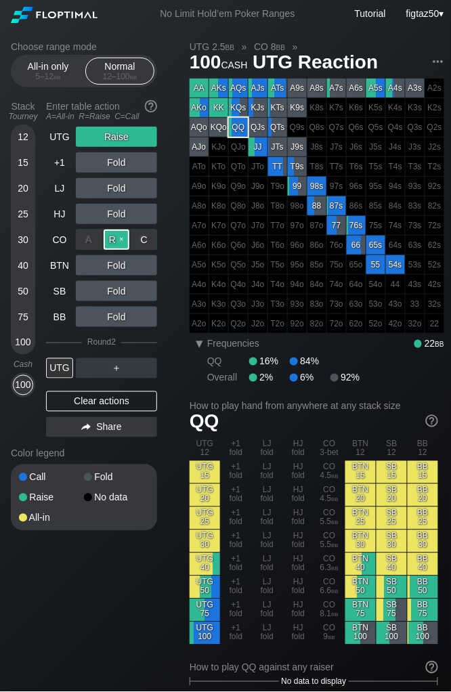
click at [113, 237] on div "R ✕" at bounding box center [117, 240] width 26 height 20
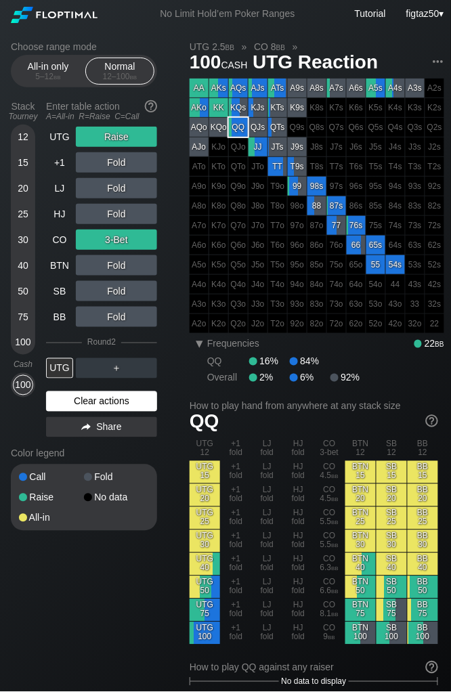
click at [123, 399] on div "Clear actions" at bounding box center [101, 402] width 111 height 20
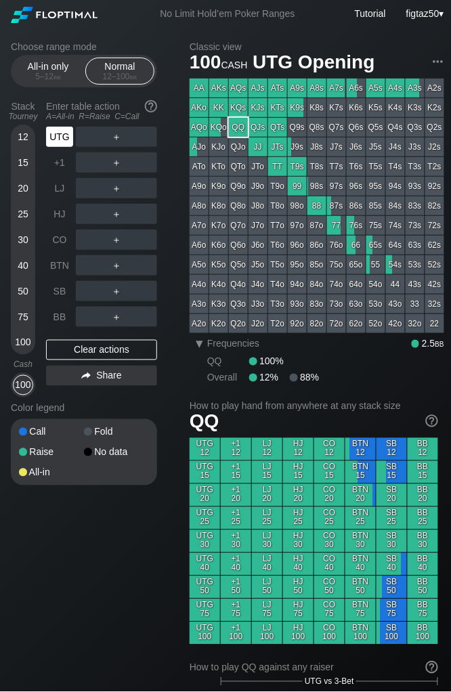
click at [68, 131] on div "UTG" at bounding box center [59, 137] width 27 height 20
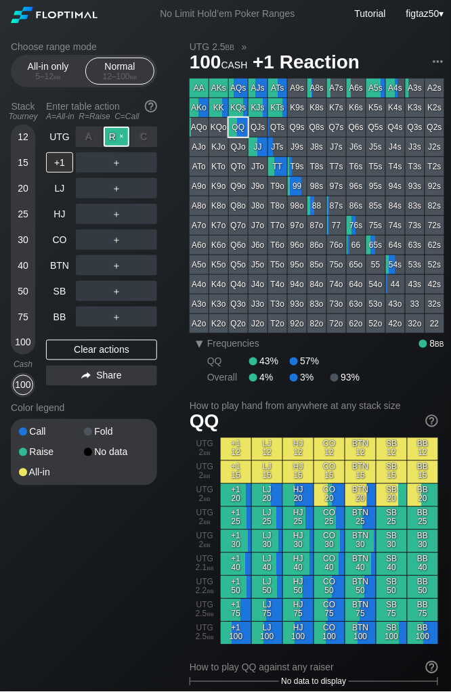
click at [119, 135] on div "R ✕" at bounding box center [117, 137] width 26 height 20
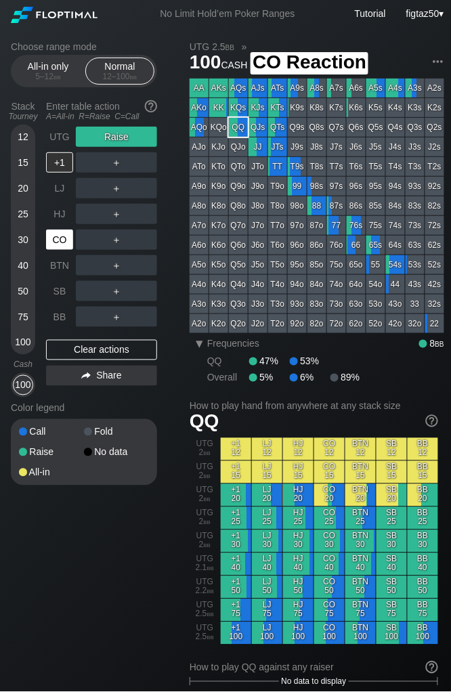
click at [58, 243] on div "CO" at bounding box center [59, 240] width 27 height 20
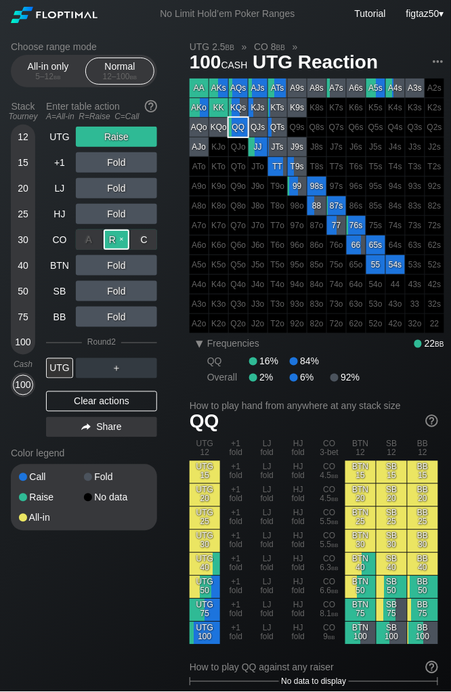
click at [110, 240] on div "R ✕" at bounding box center [117, 240] width 26 height 20
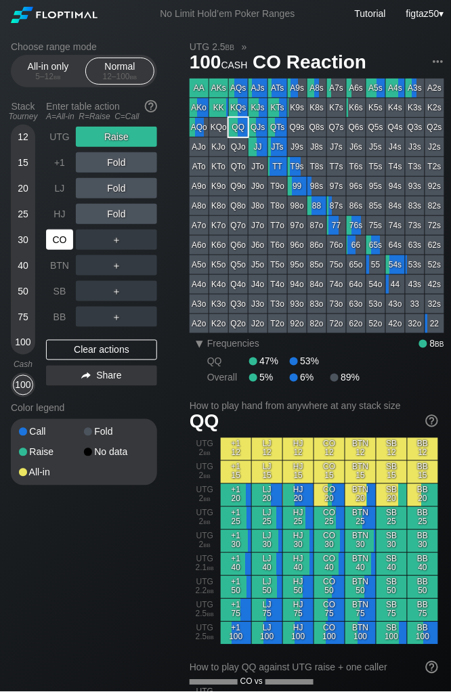
click at [58, 237] on div "CO" at bounding box center [59, 240] width 27 height 20
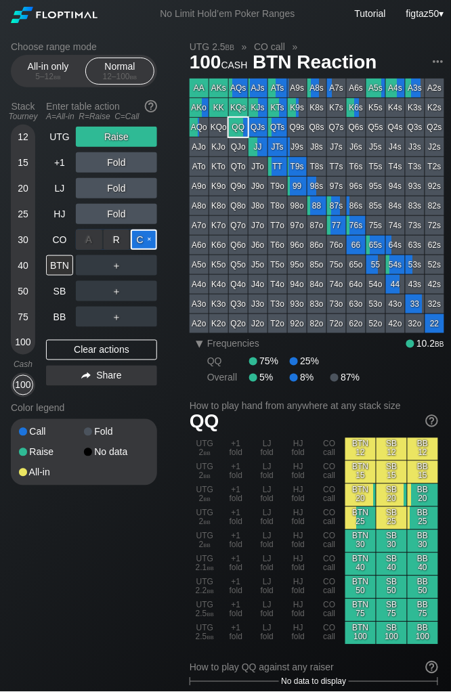
click at [142, 243] on div "C ✕" at bounding box center [144, 240] width 26 height 20
click at [93, 239] on div "A ✕" at bounding box center [89, 240] width 26 height 20
click at [110, 240] on div "R ✕" at bounding box center [117, 240] width 26 height 20
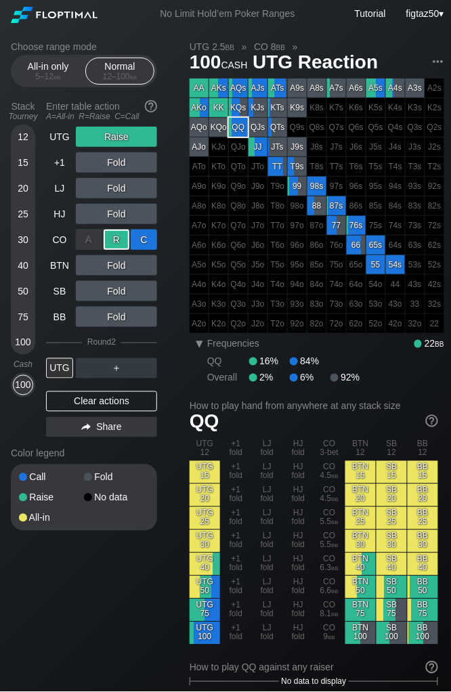
click at [131, 242] on div "A ✕ R ✕ C ✕" at bounding box center [116, 240] width 81 height 20
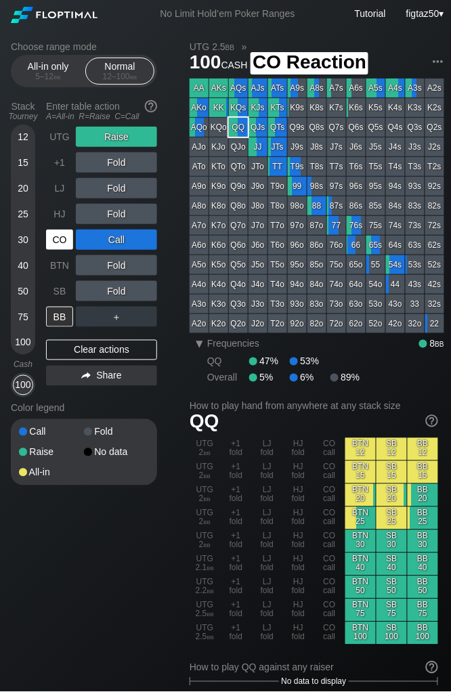
click at [59, 243] on div "CO" at bounding box center [59, 240] width 27 height 20
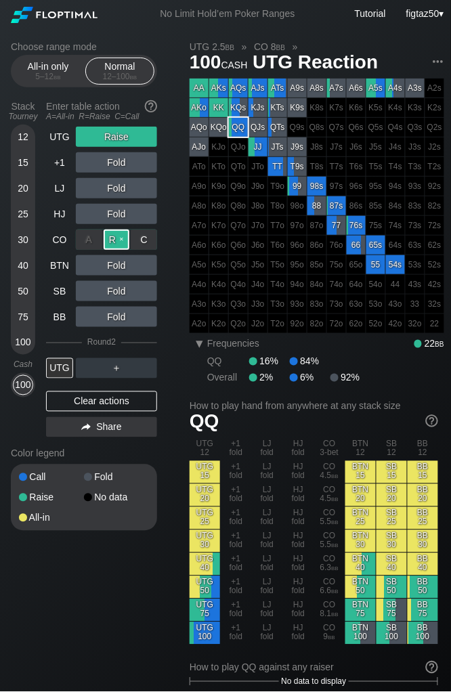
click at [113, 238] on div "R ✕" at bounding box center [117, 240] width 26 height 20
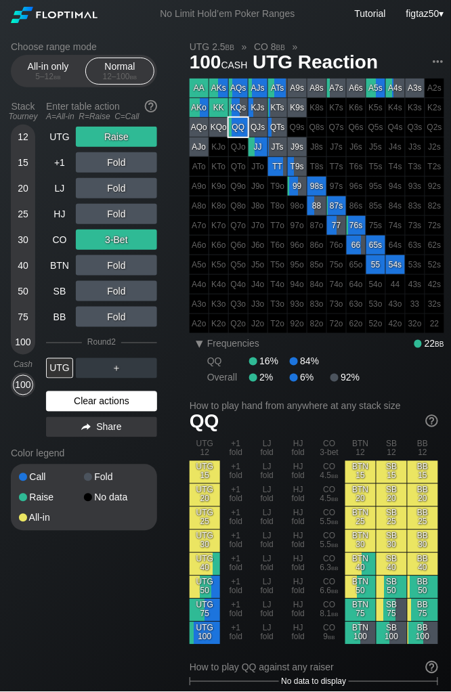
click at [113, 400] on div "Clear actions" at bounding box center [101, 402] width 111 height 20
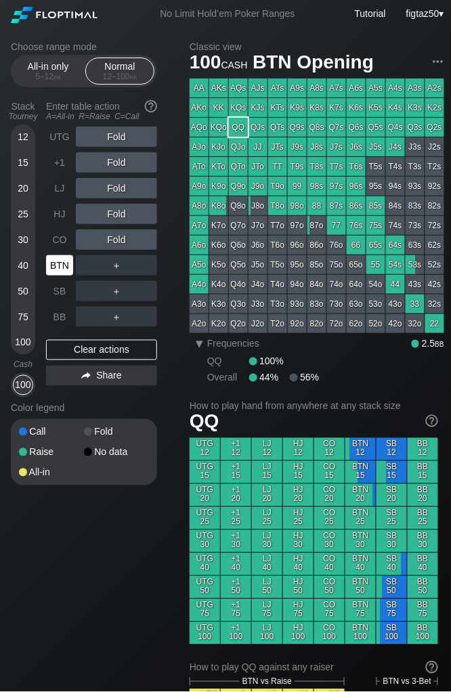
click at [61, 261] on div "BTN" at bounding box center [59, 265] width 27 height 20
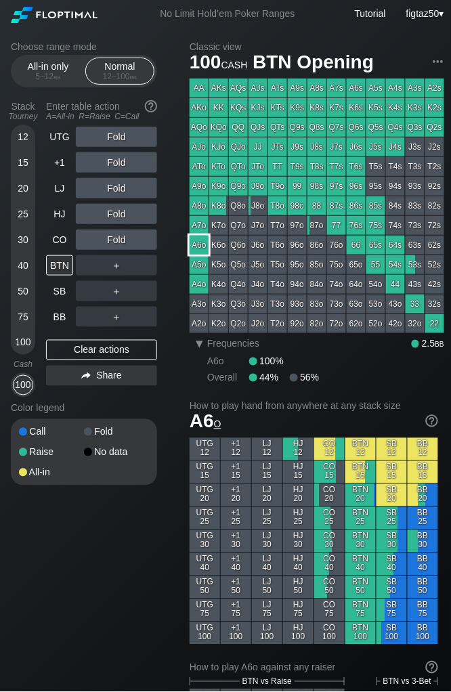
click at [200, 247] on div "A6o" at bounding box center [199, 245] width 19 height 19
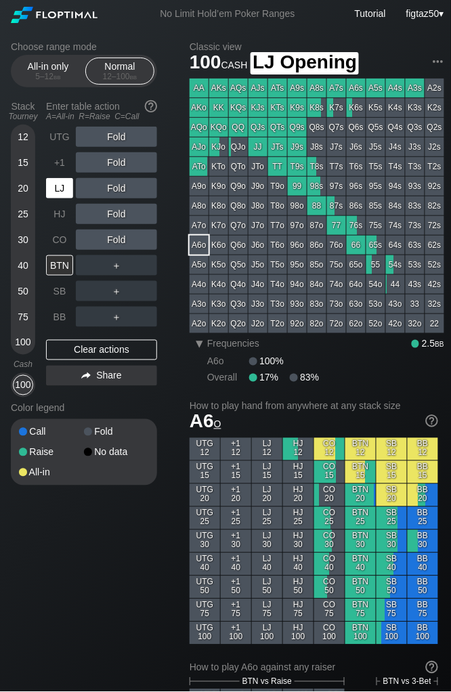
click at [60, 184] on div "LJ" at bounding box center [59, 188] width 27 height 20
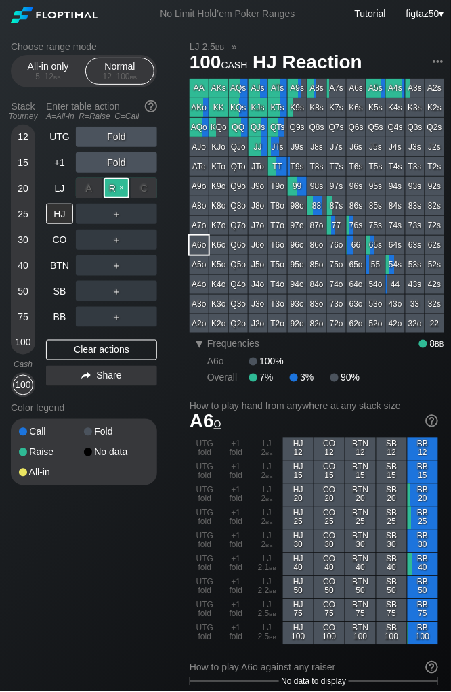
click at [115, 188] on div "R ✕" at bounding box center [117, 188] width 26 height 20
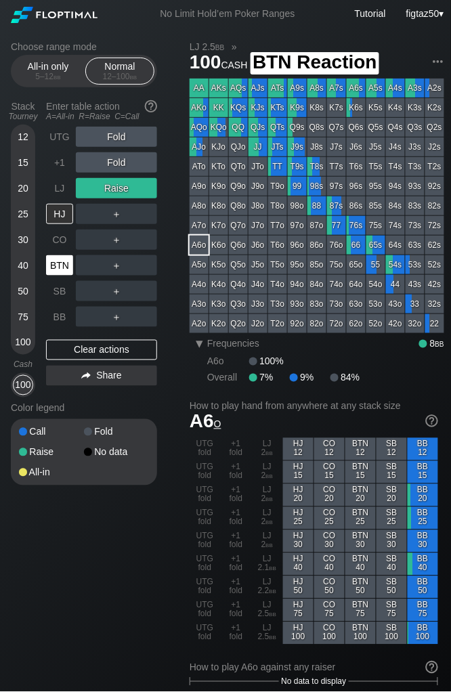
click at [57, 266] on div "BTN" at bounding box center [59, 265] width 27 height 20
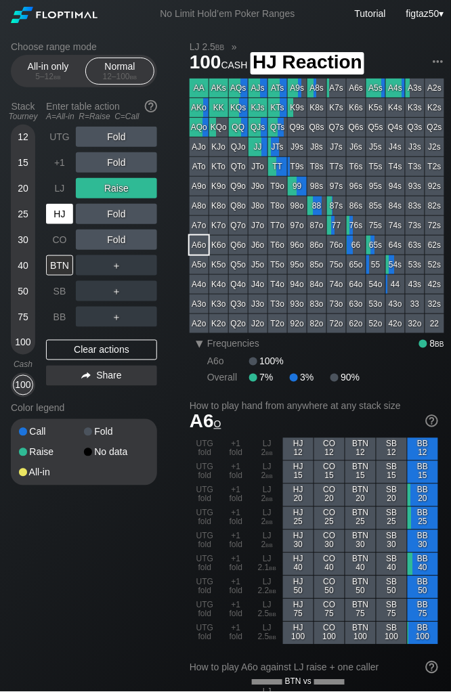
click at [64, 212] on div "HJ" at bounding box center [59, 214] width 27 height 20
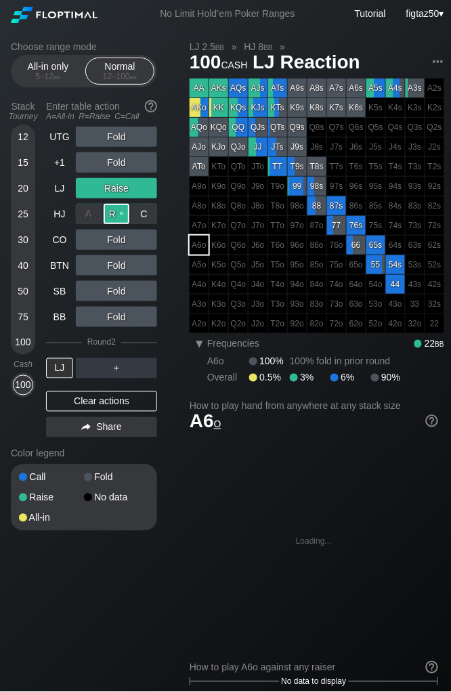
click at [115, 213] on div "R ✕" at bounding box center [117, 214] width 26 height 20
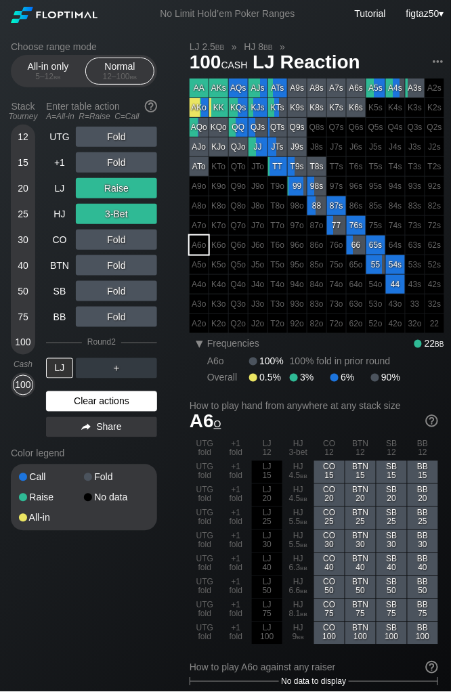
click at [94, 398] on div "Clear actions" at bounding box center [101, 402] width 111 height 20
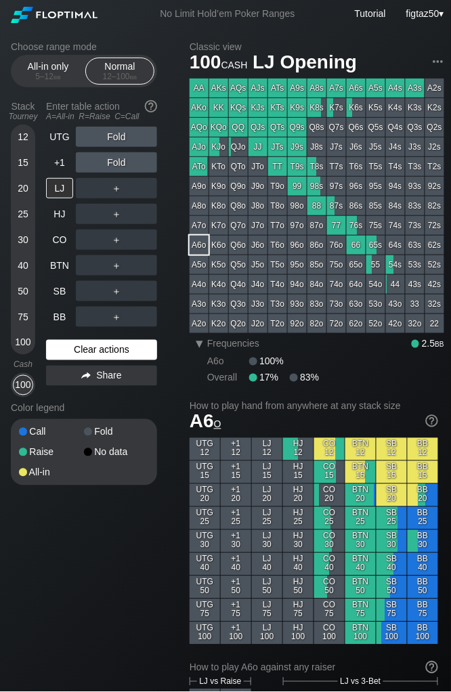
click at [94, 398] on div "Color legend" at bounding box center [84, 409] width 146 height 22
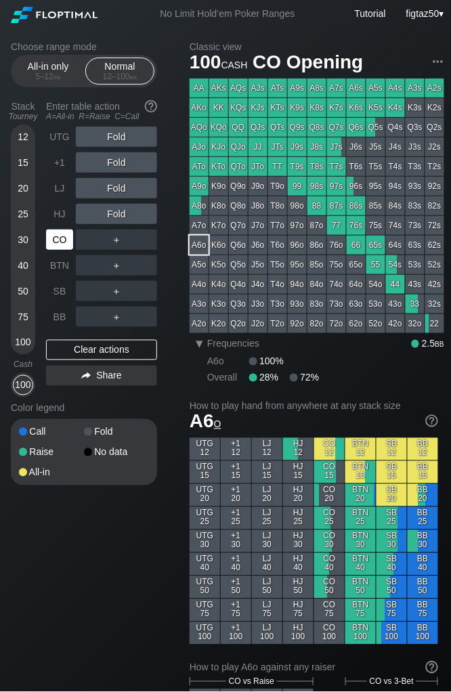
click at [62, 242] on div "CO" at bounding box center [59, 240] width 27 height 20
click at [379, 90] on div "A5s" at bounding box center [376, 88] width 19 height 19
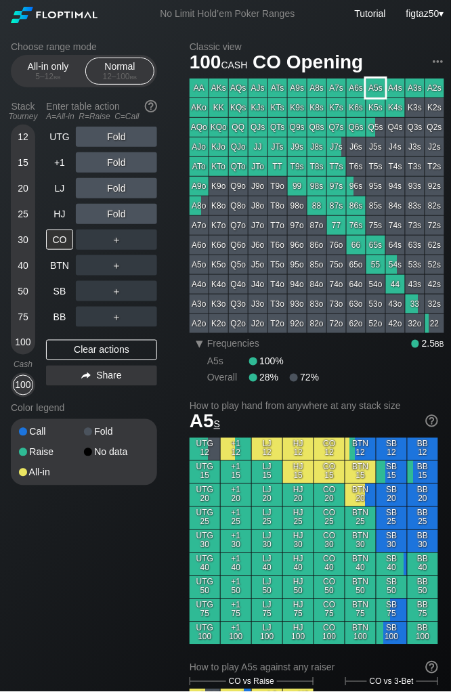
click at [379, 90] on div "A5s" at bounding box center [376, 88] width 19 height 19
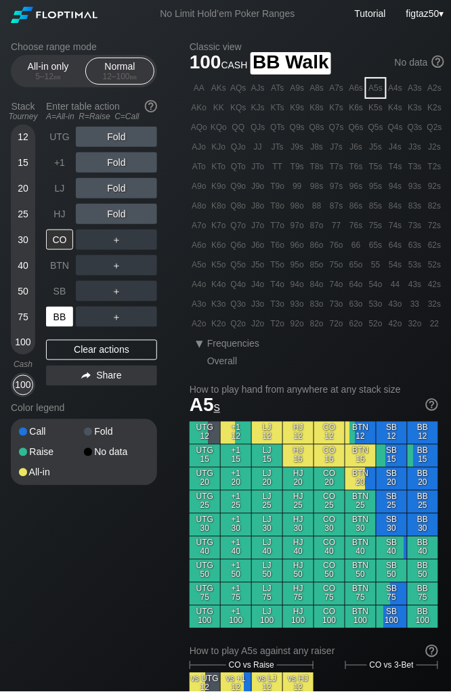
click at [60, 318] on div "BB" at bounding box center [59, 317] width 27 height 20
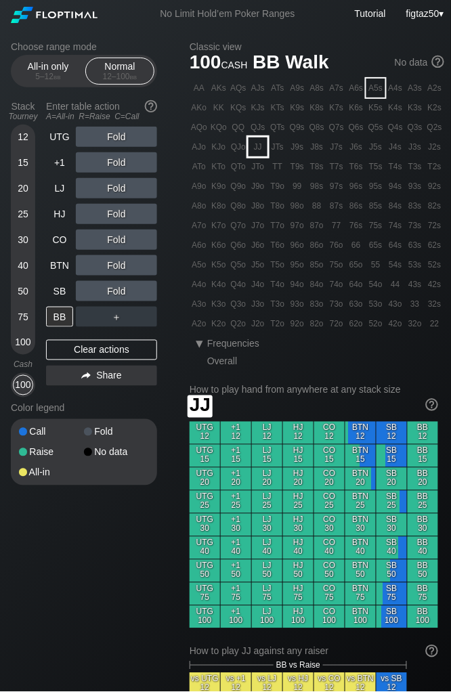
click at [257, 152] on div "JJ" at bounding box center [258, 147] width 19 height 19
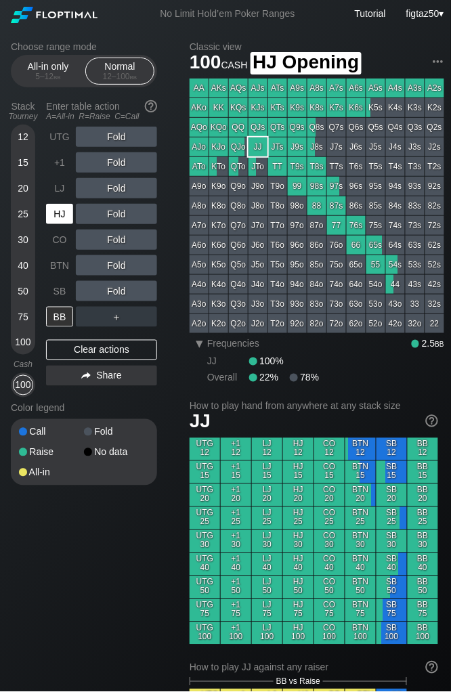
click at [59, 215] on div "HJ" at bounding box center [59, 214] width 27 height 20
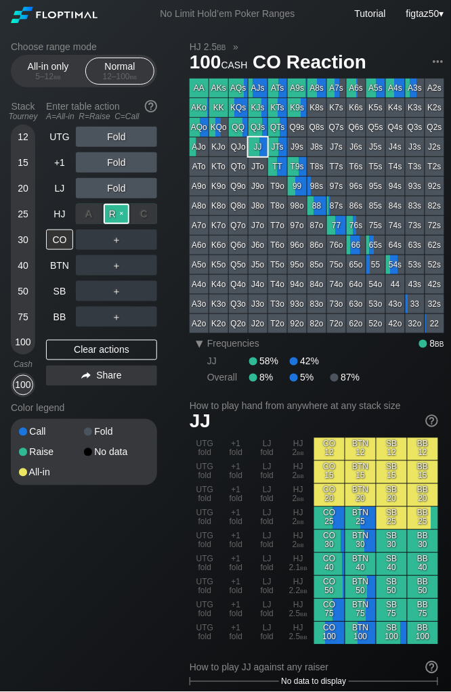
click at [119, 211] on div "R ✕" at bounding box center [117, 214] width 26 height 20
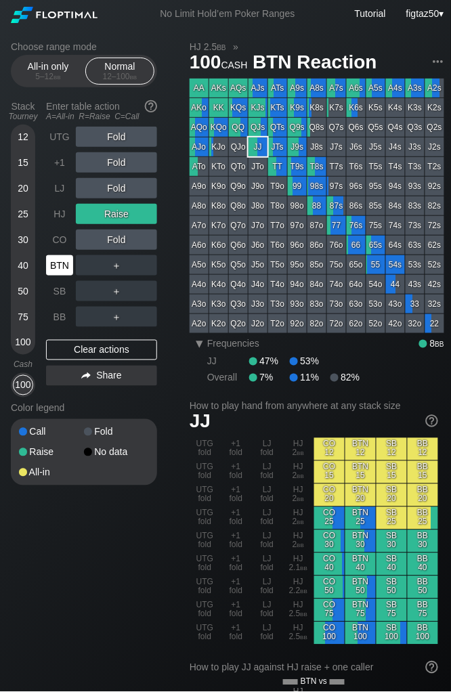
click at [62, 266] on div "BTN" at bounding box center [59, 265] width 27 height 20
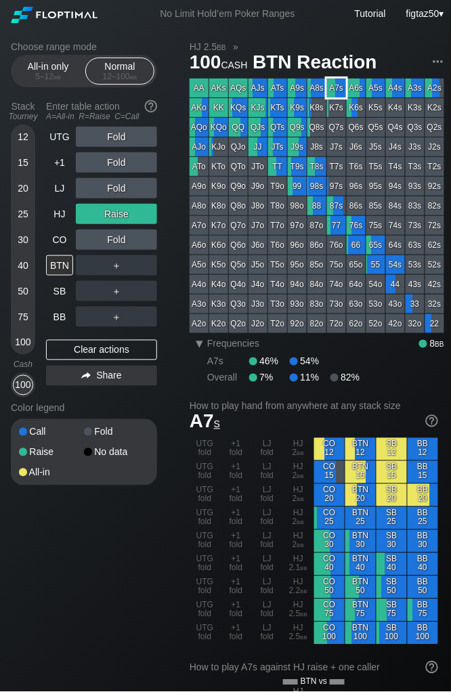
click at [335, 89] on div "A7s" at bounding box center [336, 88] width 19 height 19
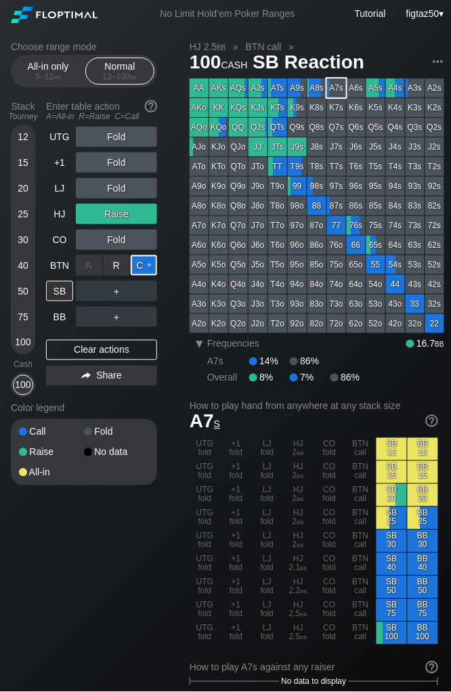
click at [144, 268] on div "C ✕" at bounding box center [144, 265] width 26 height 20
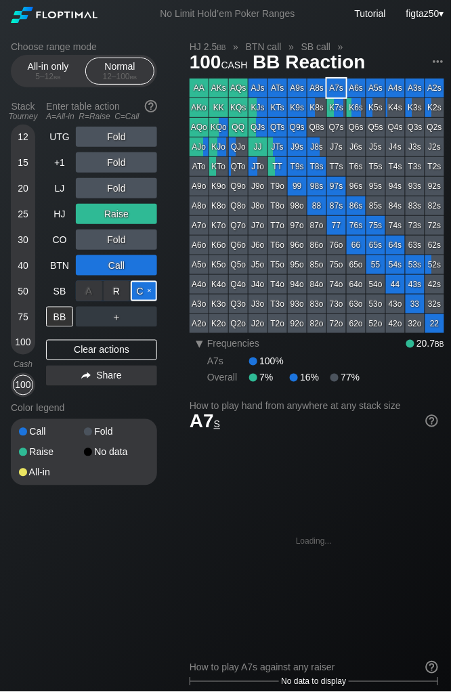
click at [143, 289] on div "C ✕" at bounding box center [144, 291] width 26 height 20
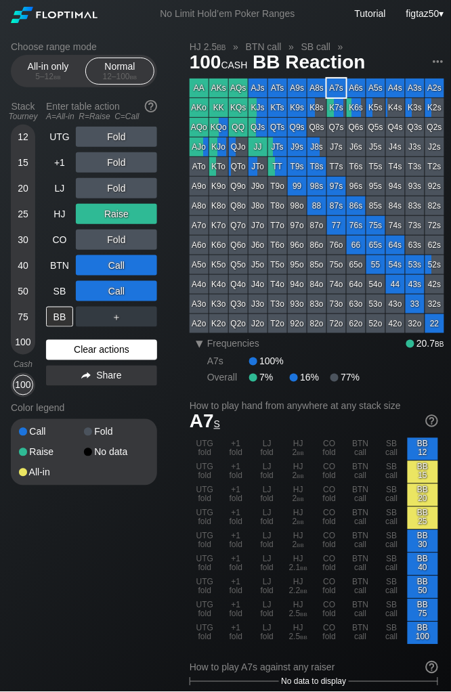
click at [104, 349] on div "Clear actions" at bounding box center [101, 350] width 111 height 20
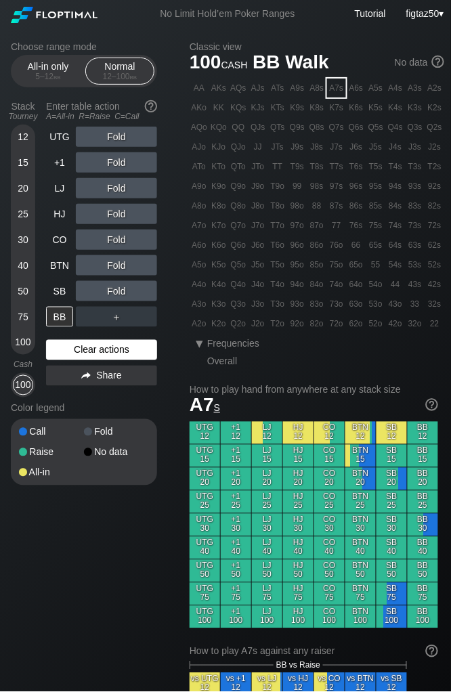
click at [104, 349] on div "Clear actions" at bounding box center [101, 350] width 111 height 20
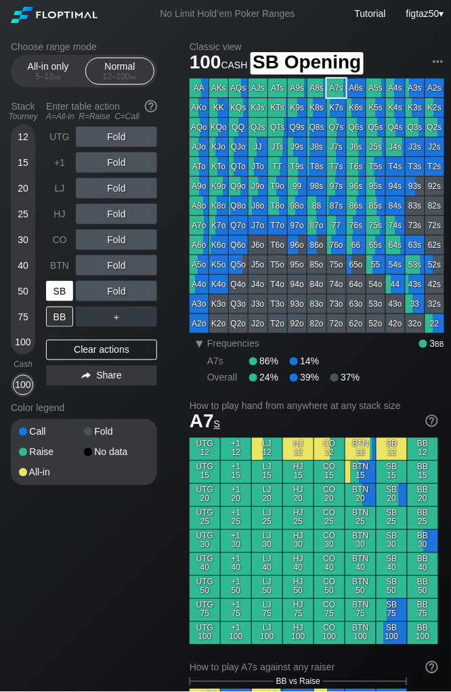
click at [64, 285] on div "SB" at bounding box center [59, 291] width 27 height 20
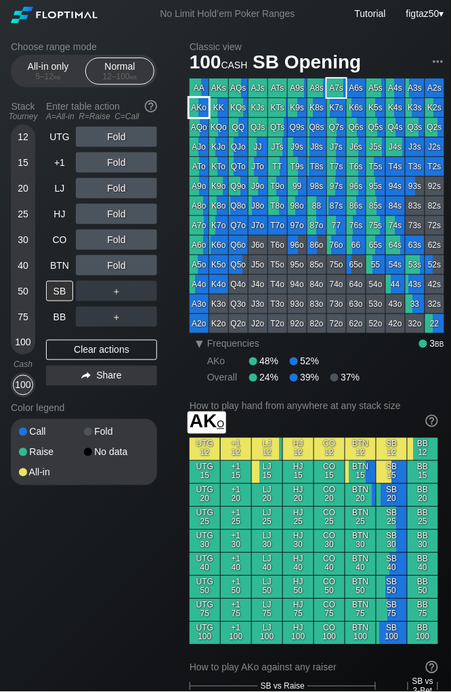
click at [203, 108] on div "AKo" at bounding box center [199, 107] width 19 height 19
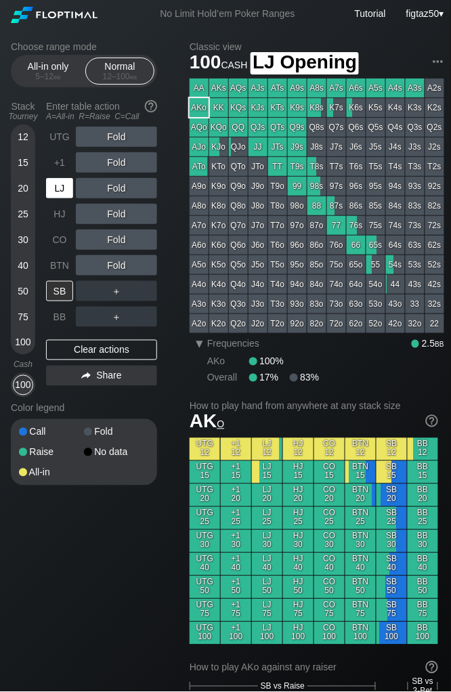
click at [58, 190] on div "LJ" at bounding box center [59, 188] width 27 height 20
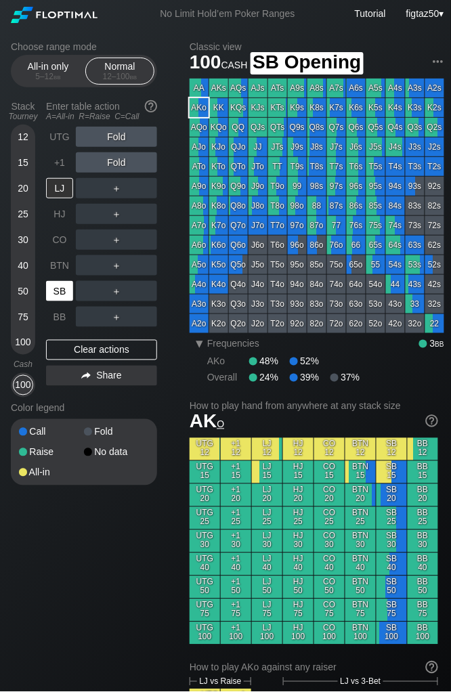
click at [62, 293] on div "SB" at bounding box center [59, 291] width 27 height 20
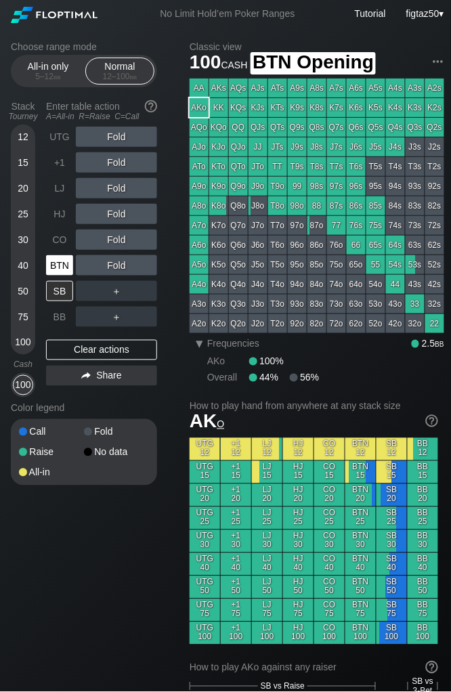
click at [62, 267] on div "BTN" at bounding box center [59, 265] width 27 height 20
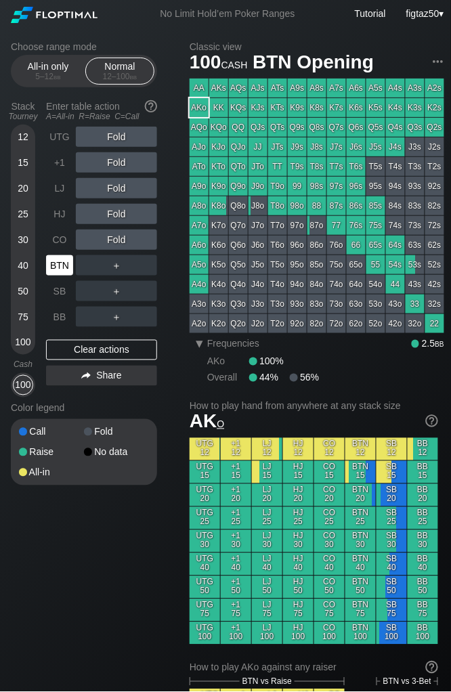
click at [64, 262] on div "BTN" at bounding box center [59, 265] width 27 height 20
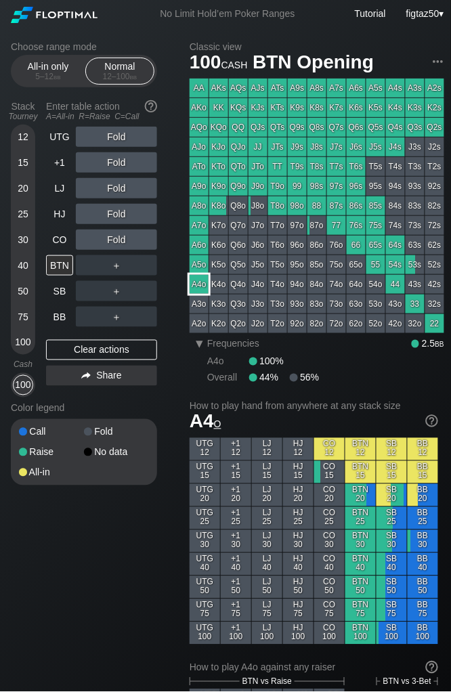
click at [201, 282] on div "A4o" at bounding box center [199, 284] width 19 height 19
click at [171, 451] on div "Choose range mode All-in only 5 – 12 bb Normal 12 – 100 bb Stack Tourney Enter …" at bounding box center [95, 272] width 168 height 462
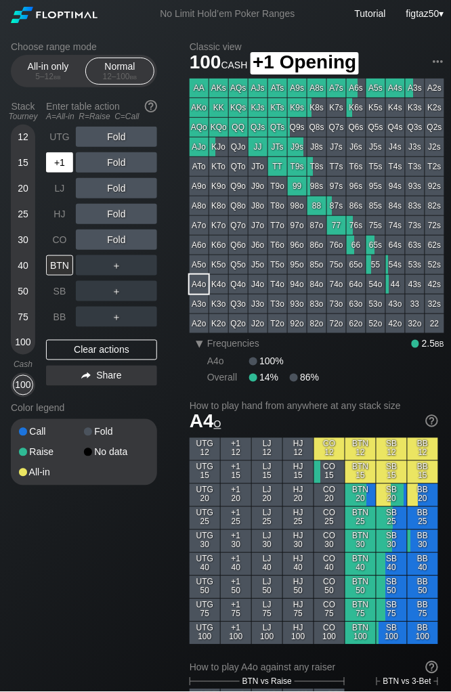
click at [56, 165] on div "+1" at bounding box center [59, 162] width 27 height 20
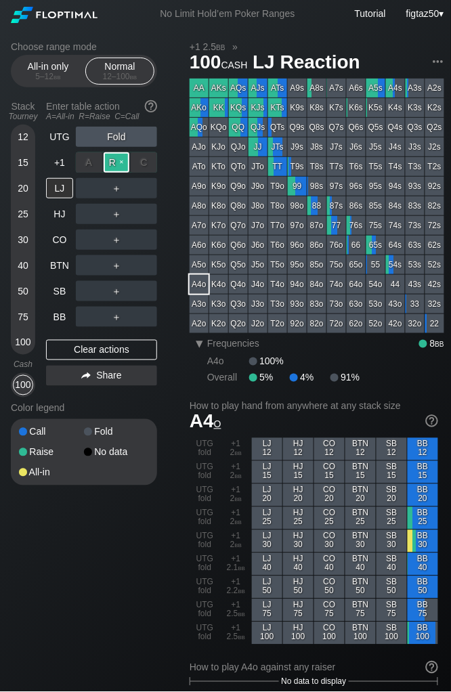
click at [114, 167] on div "R ✕" at bounding box center [117, 162] width 26 height 20
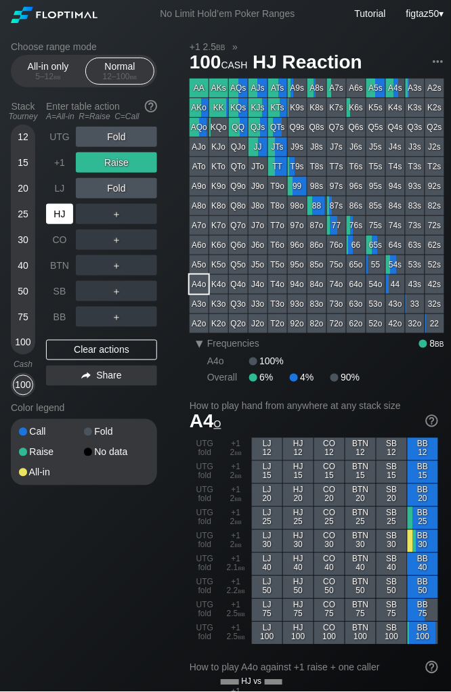
click at [60, 215] on div "HJ" at bounding box center [59, 214] width 27 height 20
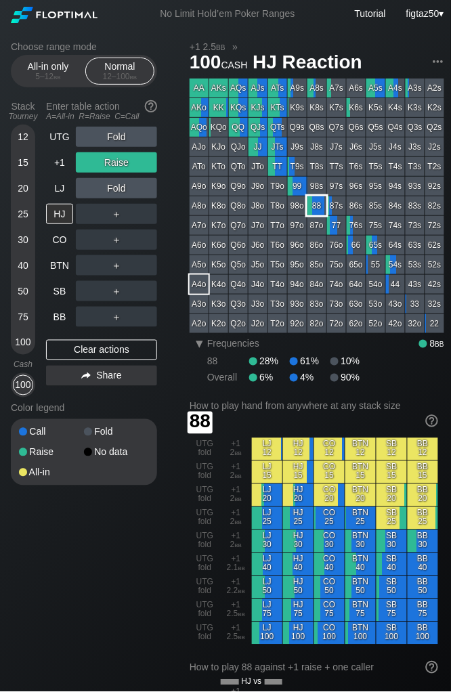
click at [315, 213] on div "88" at bounding box center [317, 205] width 19 height 19
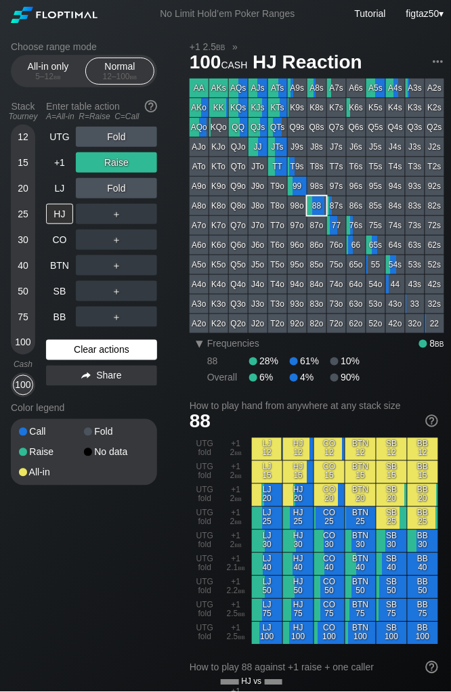
click at [109, 352] on div "Clear actions" at bounding box center [101, 350] width 111 height 20
